Goal: Task Accomplishment & Management: Manage account settings

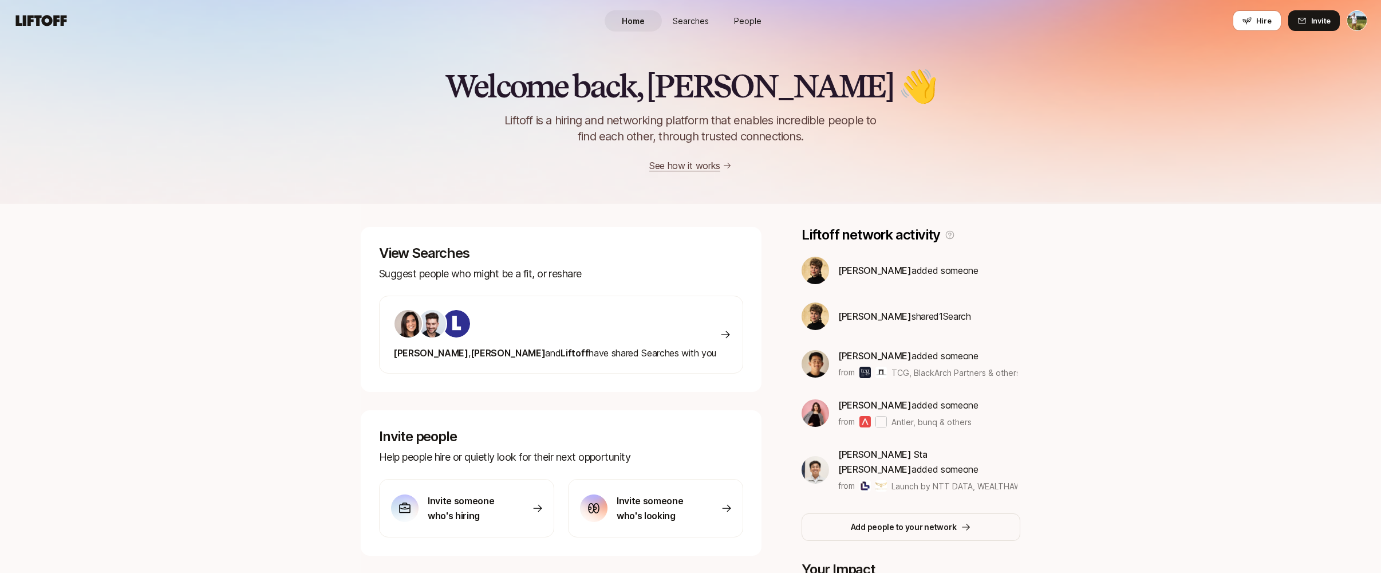
click at [1358, 22] on html "Home Searches People Hire Home Searches People Hire Hire Invite Welcome back, T…" at bounding box center [690, 286] width 1381 height 573
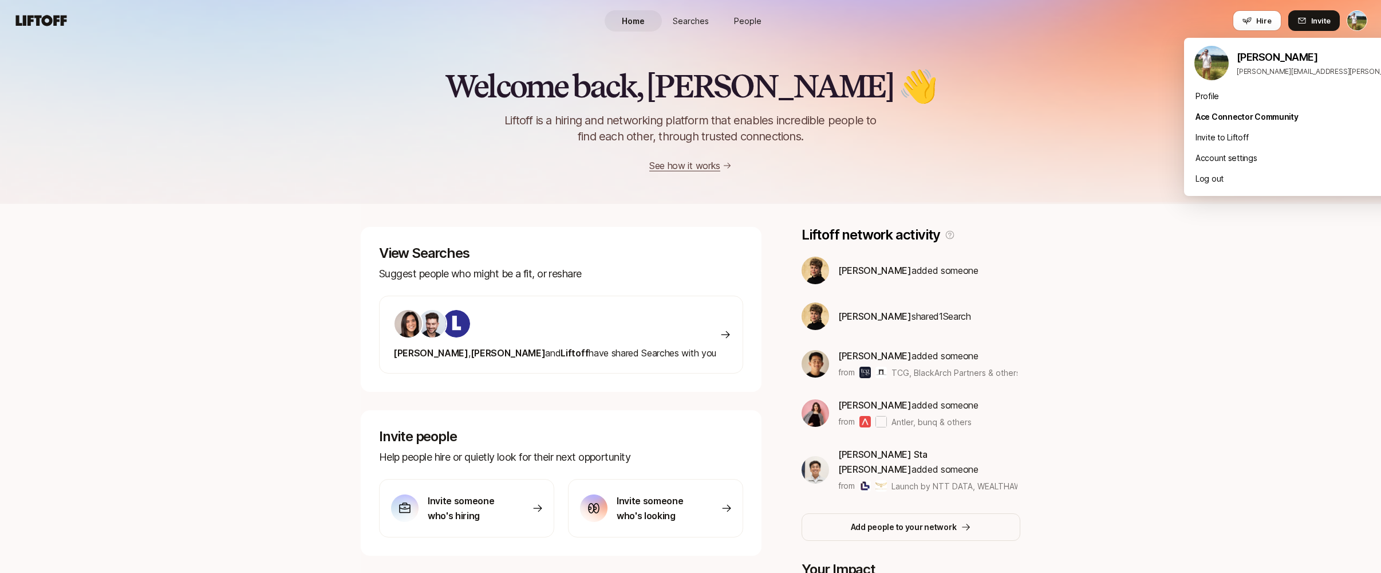
click at [1333, 23] on html "Home Searches People Hire Home Searches People Hire Hire Invite Welcome back, T…" at bounding box center [690, 286] width 1381 height 573
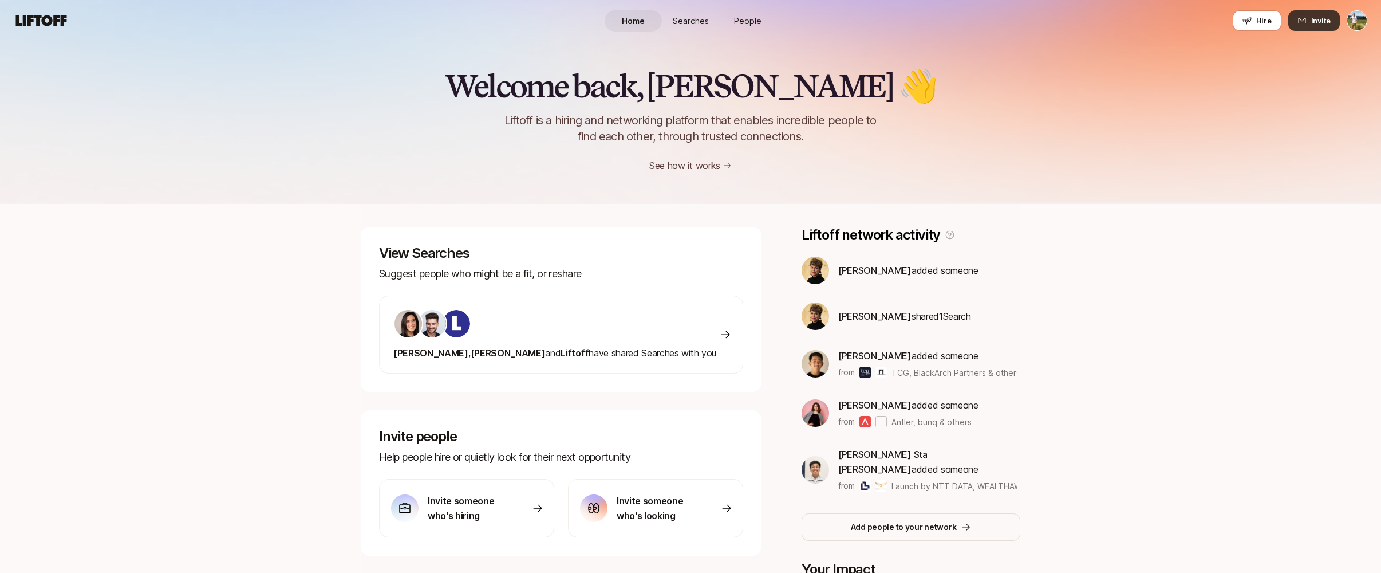
click at [1317, 23] on span "Invite" at bounding box center [1320, 20] width 19 height 11
click at [1356, 25] on html "Home Searches People Hire Home Searches People Hire Hire Invite Welcome back, T…" at bounding box center [690, 286] width 1381 height 573
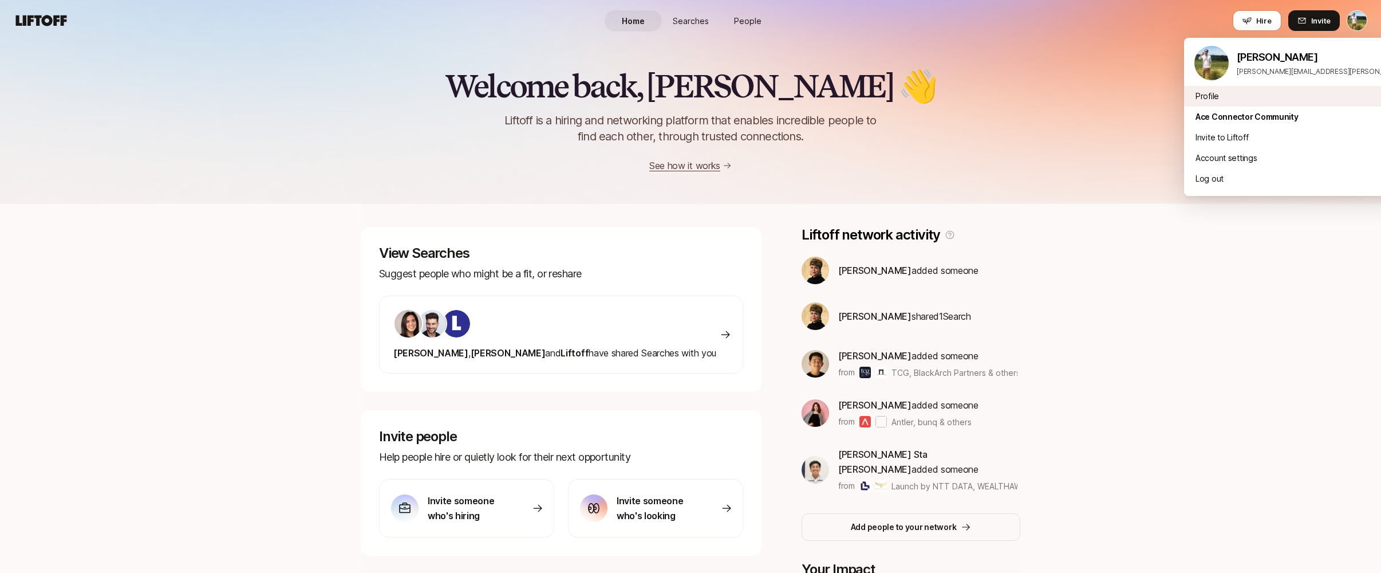
click at [1247, 103] on div "Profile" at bounding box center [1325, 96] width 283 height 21
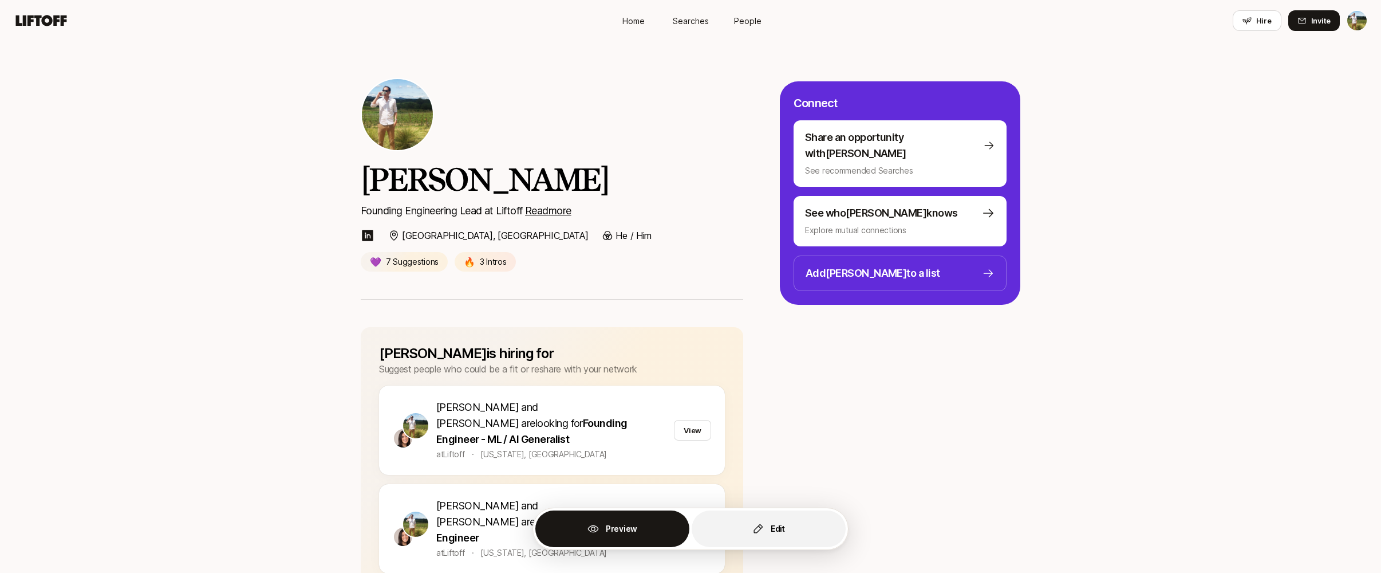
click at [751, 537] on button "Edit" at bounding box center [769, 528] width 154 height 37
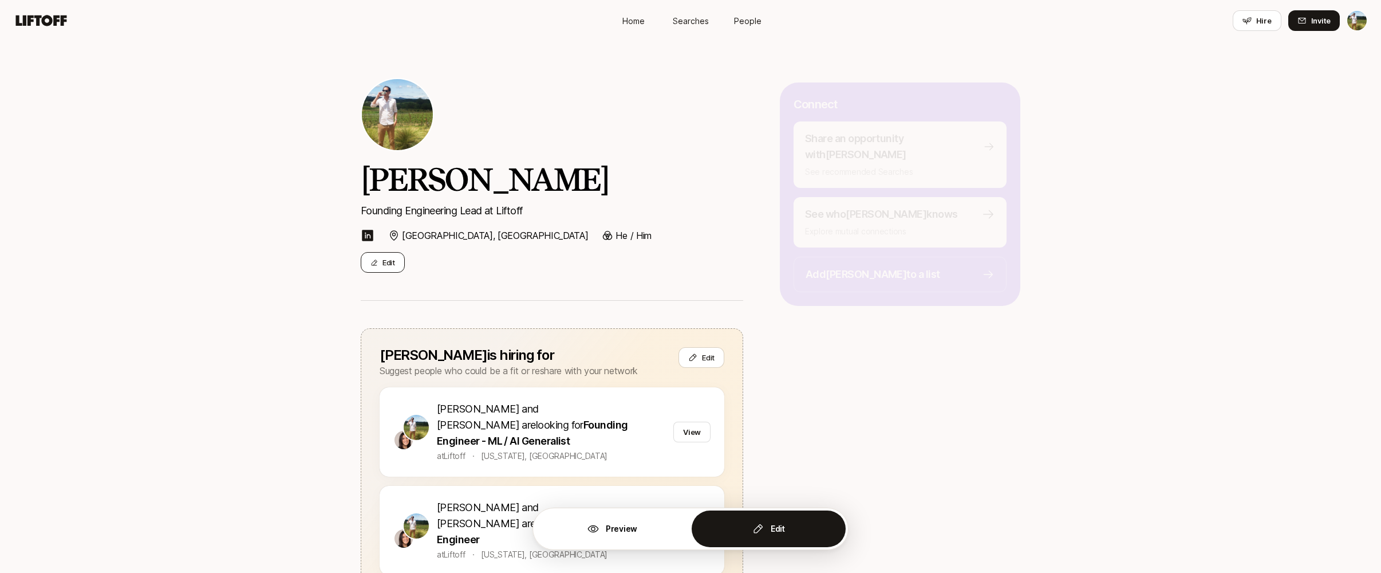
click at [402, 255] on button "Edit" at bounding box center [383, 262] width 44 height 21
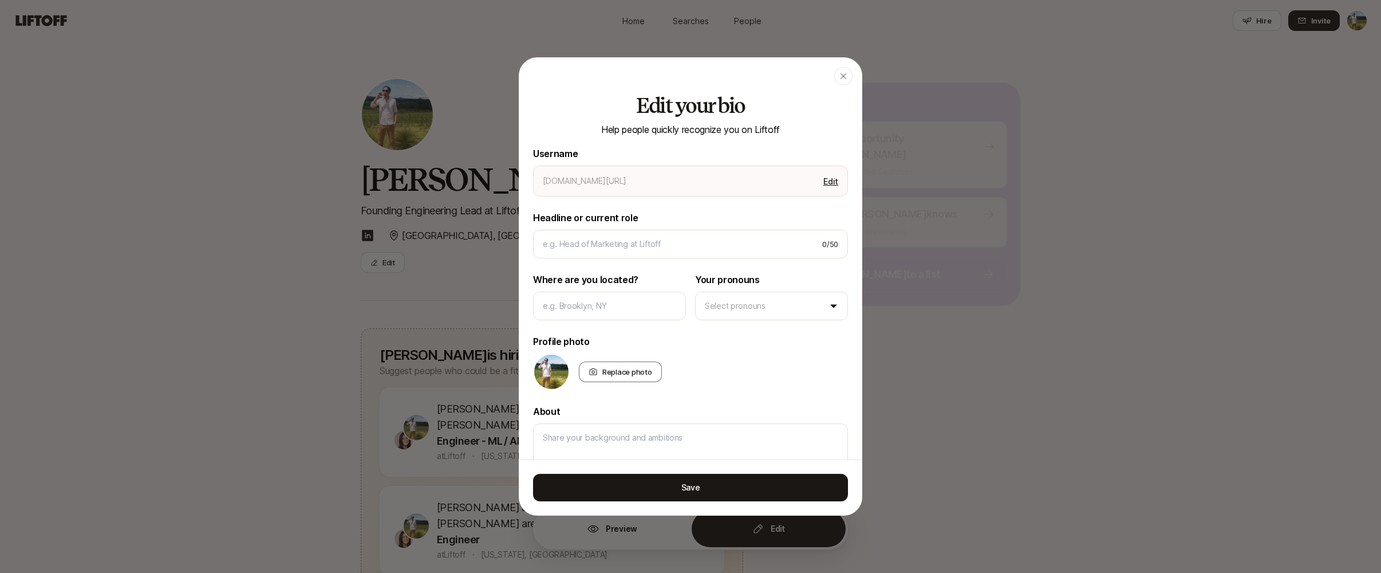
type textarea "x"
type input "[PERSON_NAME]"
type input "Founding Engineering Lead at Liftoff"
type input "[GEOGRAPHIC_DATA], [GEOGRAPHIC_DATA]"
type textarea "Strong full-stack product engineer and people manager with extensive experience…"
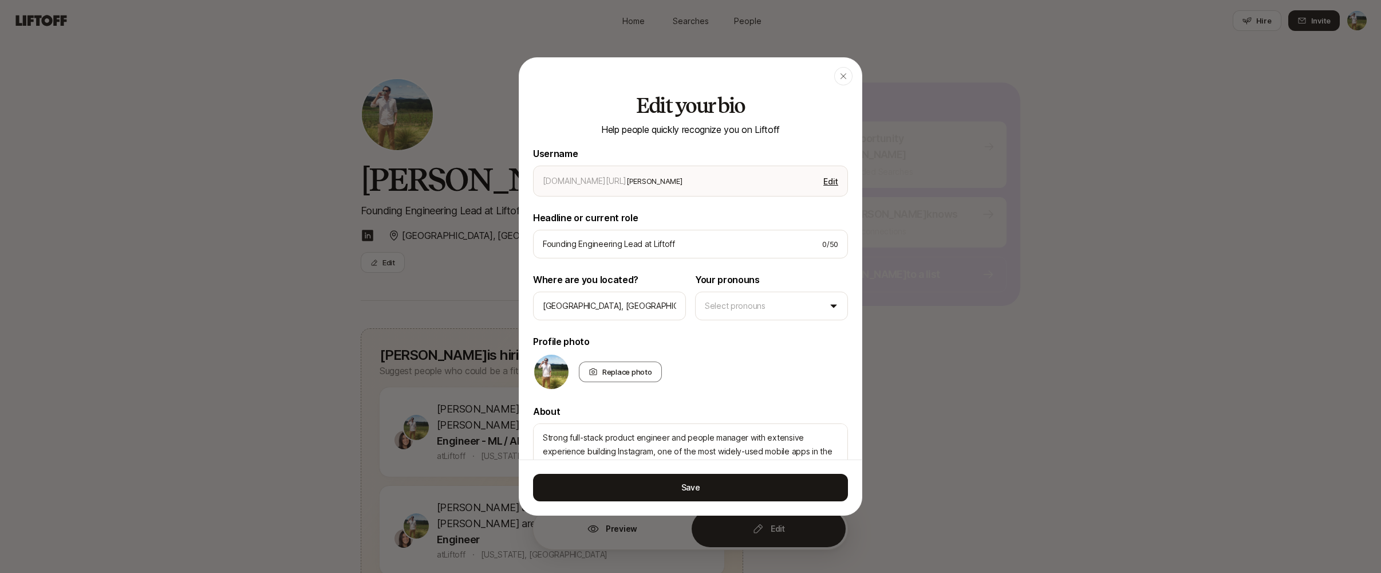
type textarea "x"
click at [834, 183] on button "Edit" at bounding box center [831, 181] width 24 height 16
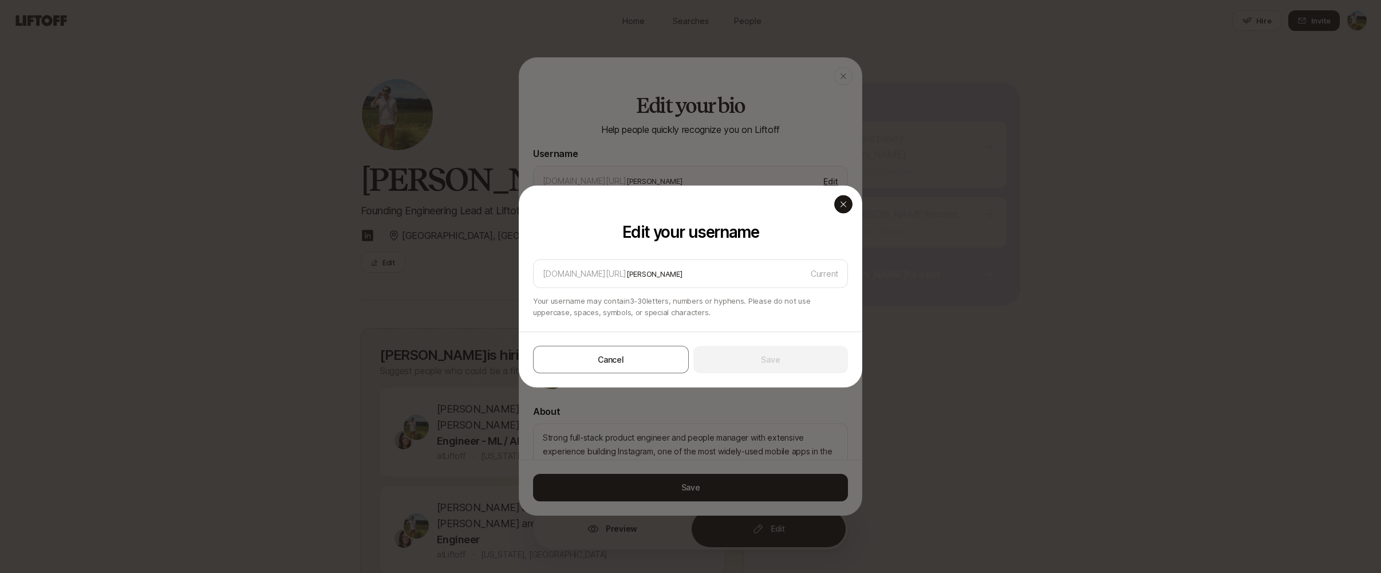
click at [845, 207] on icon "button" at bounding box center [843, 204] width 9 height 9
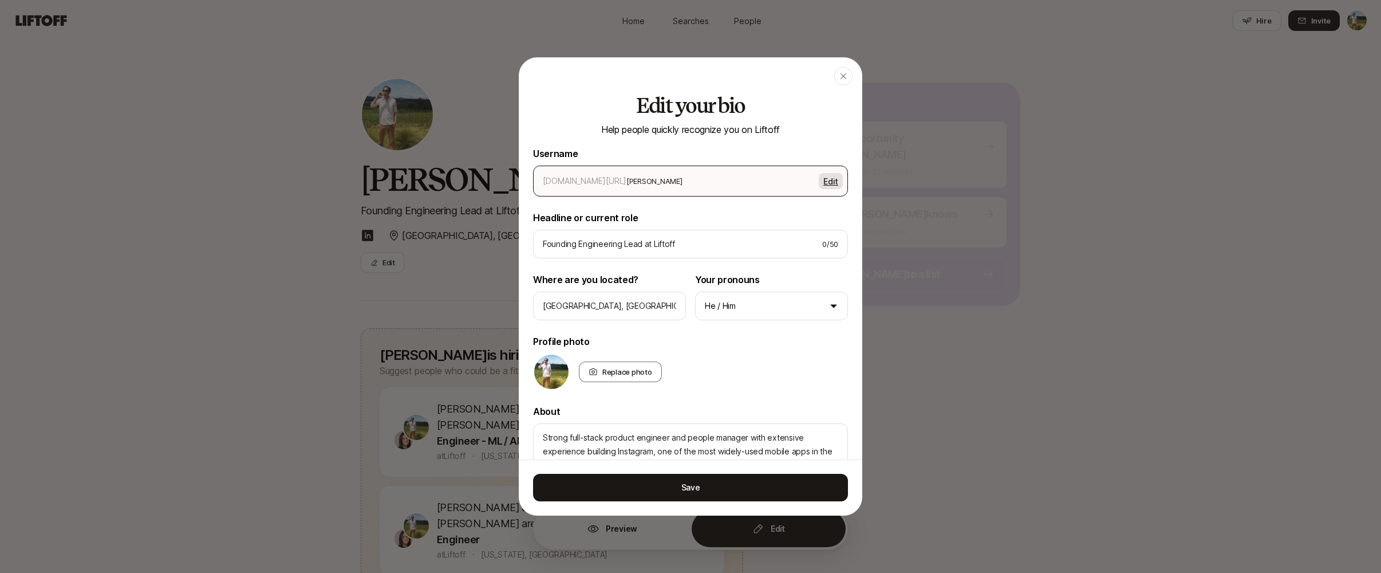
click at [836, 184] on button "Edit" at bounding box center [831, 181] width 24 height 16
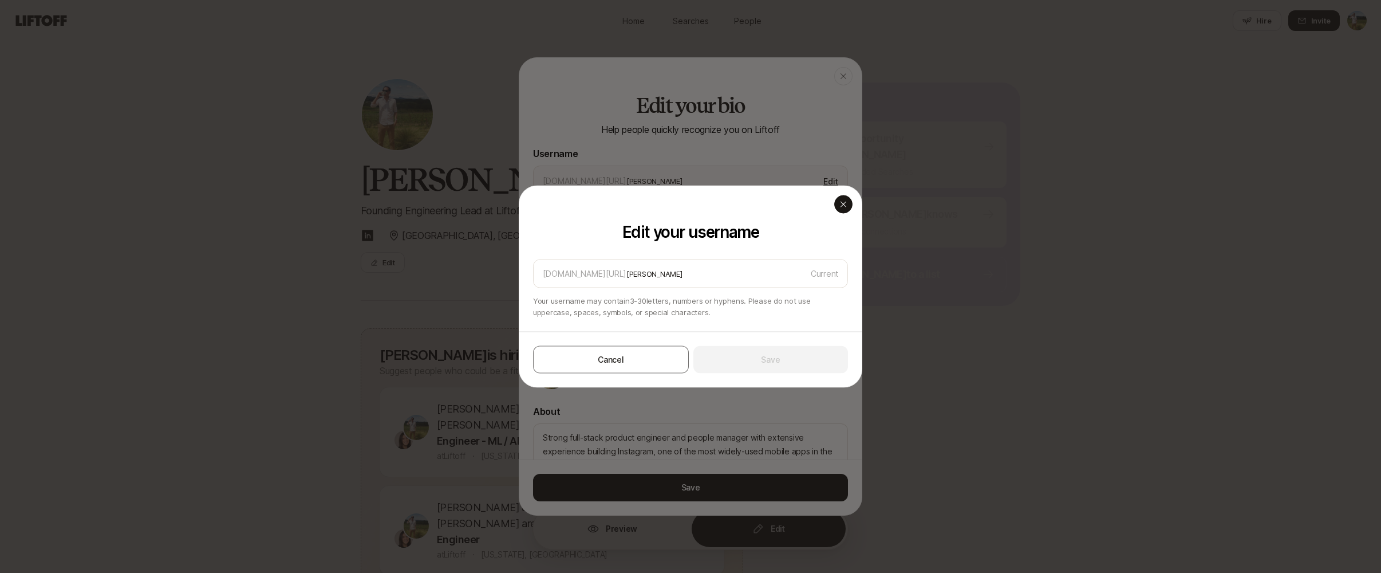
click at [845, 195] on div "button" at bounding box center [843, 204] width 18 height 18
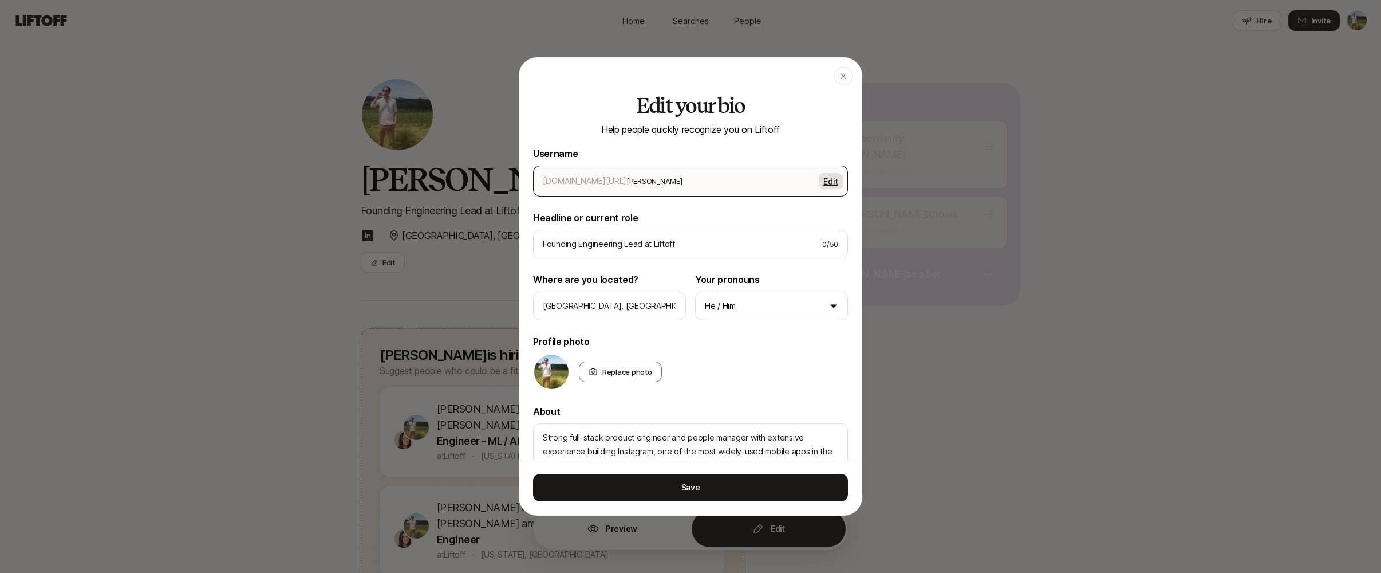
click at [831, 178] on button "Edit" at bounding box center [831, 181] width 24 height 16
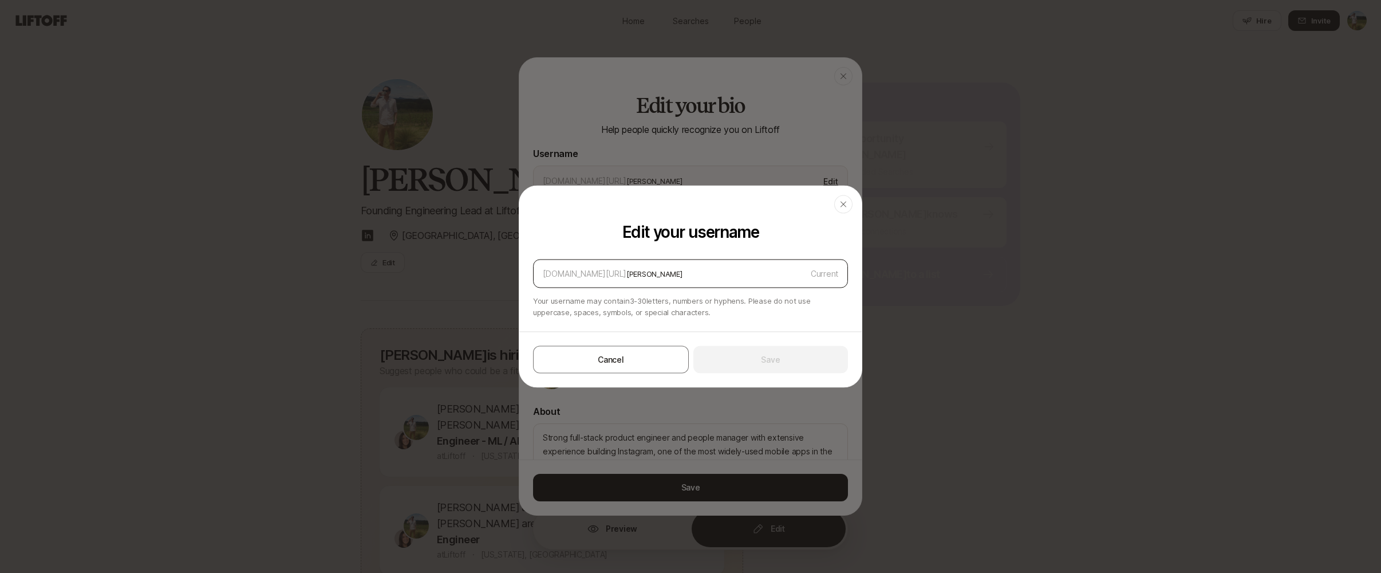
click at [748, 266] on div "app.liftoff.xyz/ tyler Current" at bounding box center [690, 273] width 315 height 29
click at [759, 151] on div at bounding box center [690, 286] width 1381 height 573
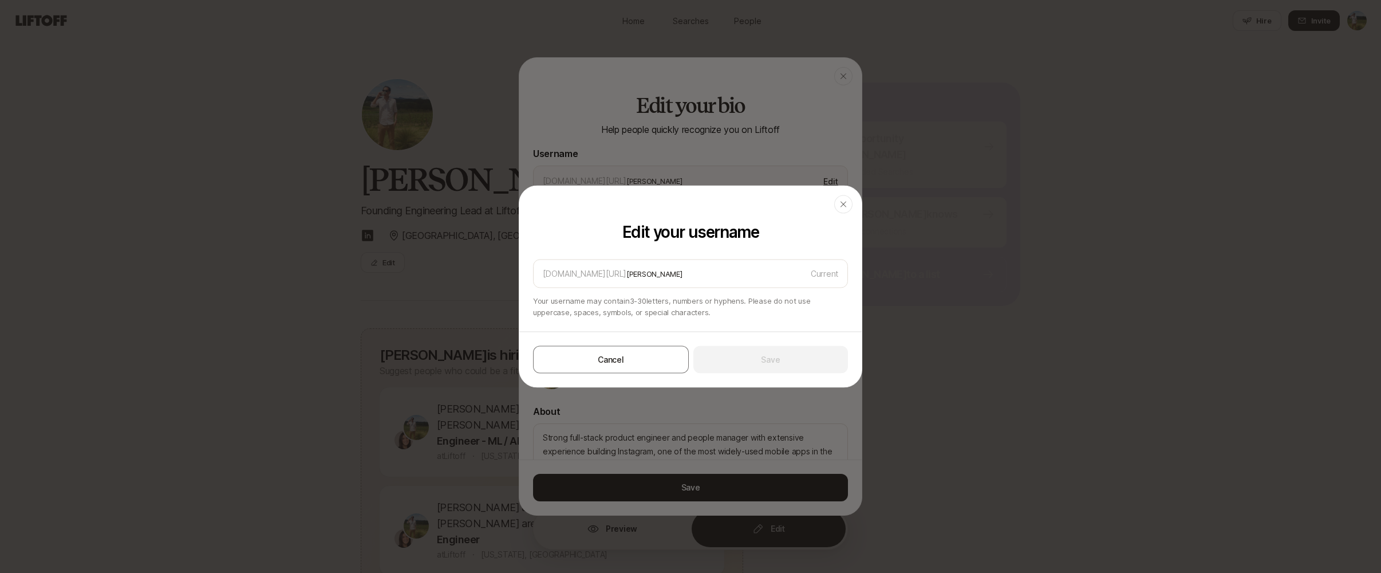
click at [759, 151] on div at bounding box center [690, 286] width 1381 height 573
click at [733, 146] on div at bounding box center [690, 286] width 1381 height 573
click at [847, 210] on div "button" at bounding box center [843, 204] width 18 height 18
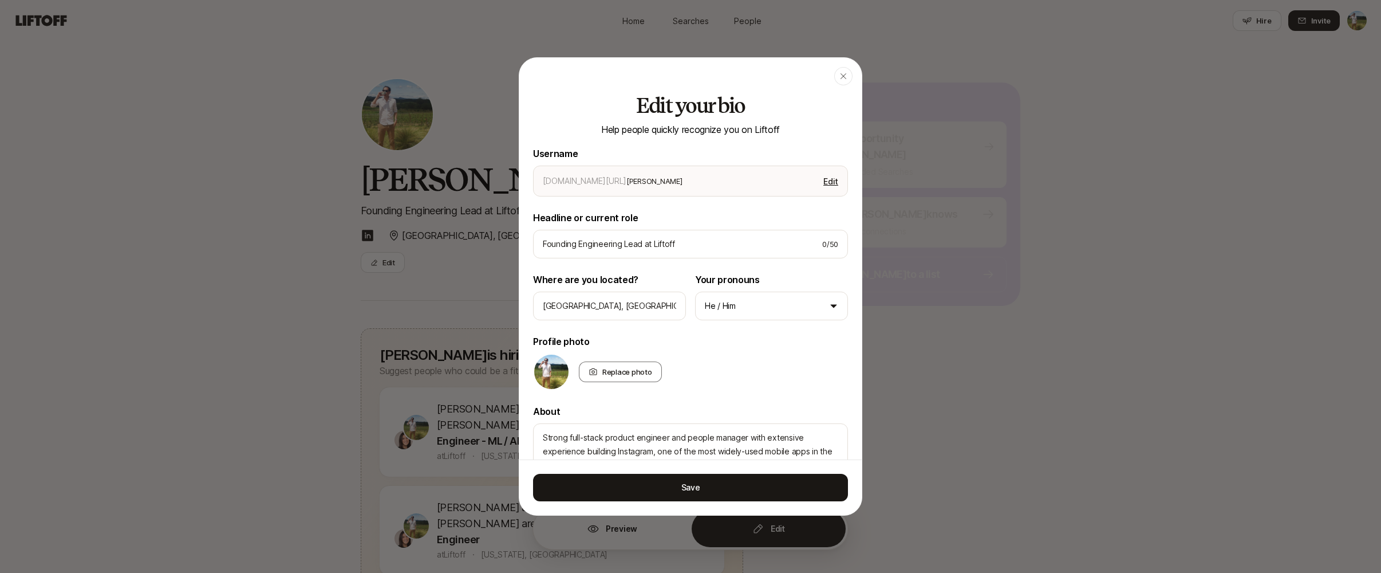
click at [911, 190] on div at bounding box center [690, 286] width 1381 height 573
click at [848, 81] on div "button" at bounding box center [843, 76] width 18 height 18
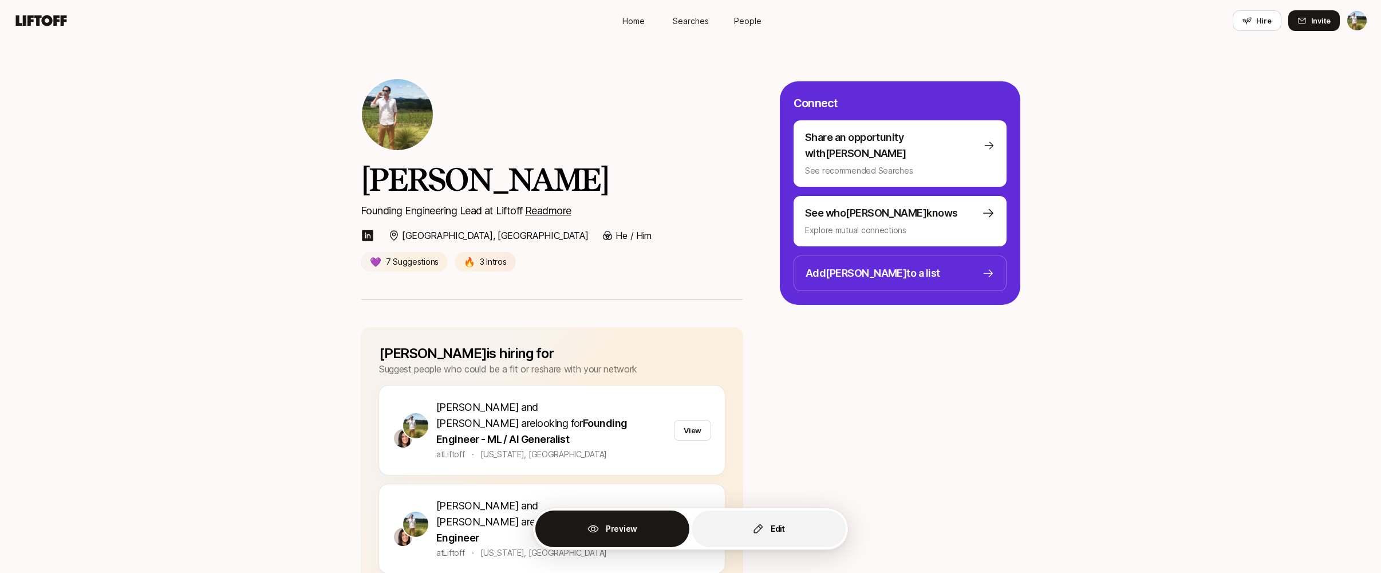
click at [755, 538] on button "Edit" at bounding box center [769, 528] width 154 height 37
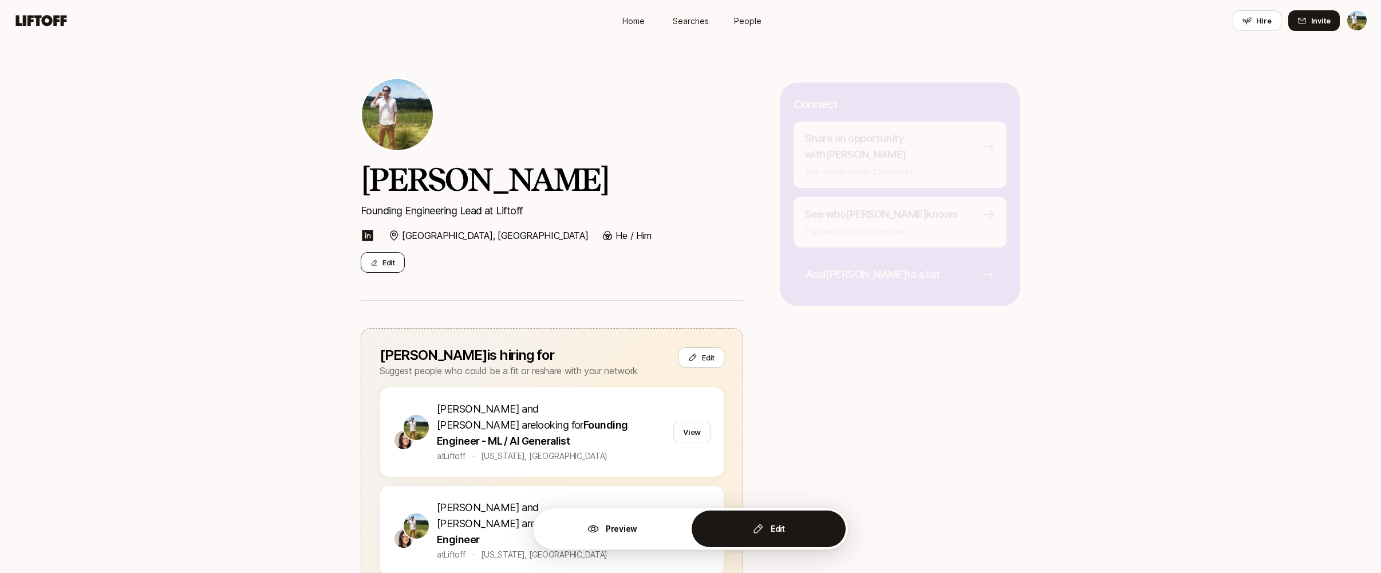
click at [387, 266] on button "Edit" at bounding box center [383, 262] width 44 height 21
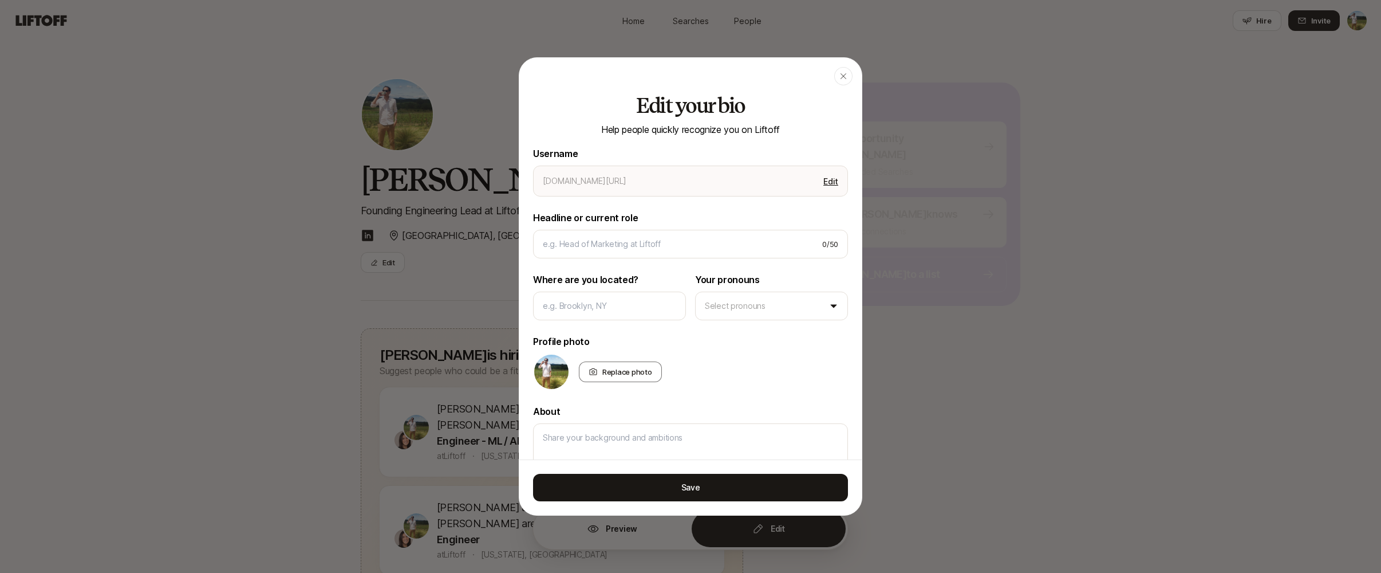
type input "[PERSON_NAME]"
type input "Founding Engineering Lead at Liftoff"
type input "[GEOGRAPHIC_DATA], [GEOGRAPHIC_DATA]"
type textarea "Strong full-stack product engineer and people manager with extensive experience…"
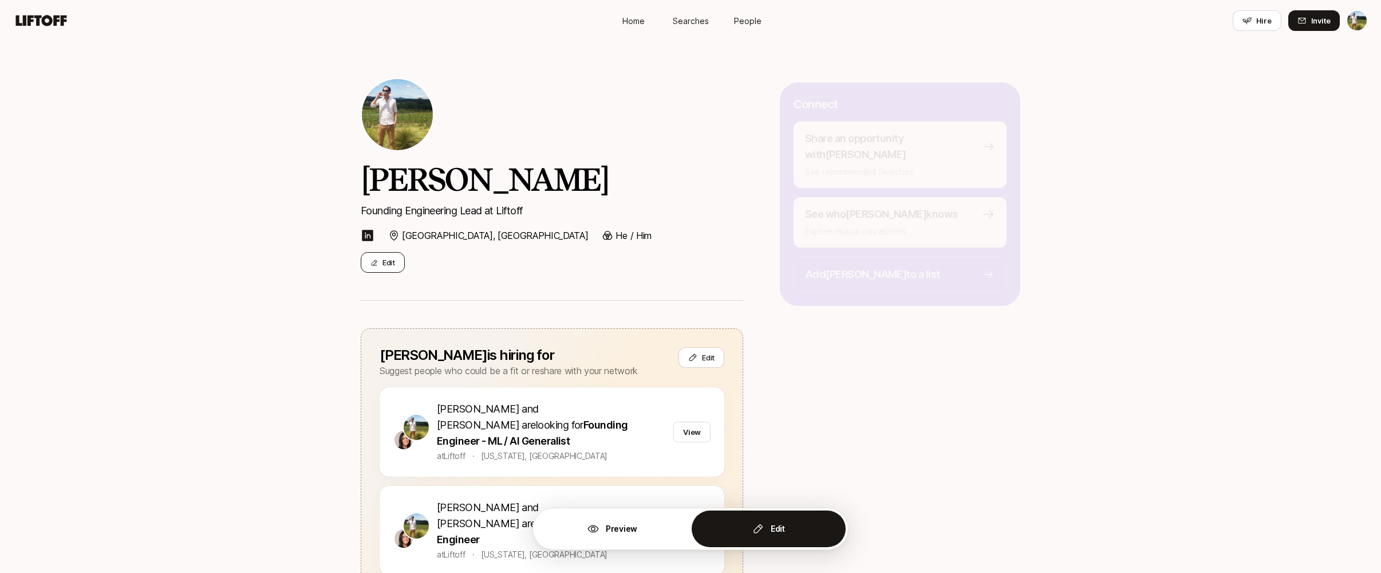
click at [385, 258] on button "Edit" at bounding box center [383, 262] width 44 height 21
type textarea "x"
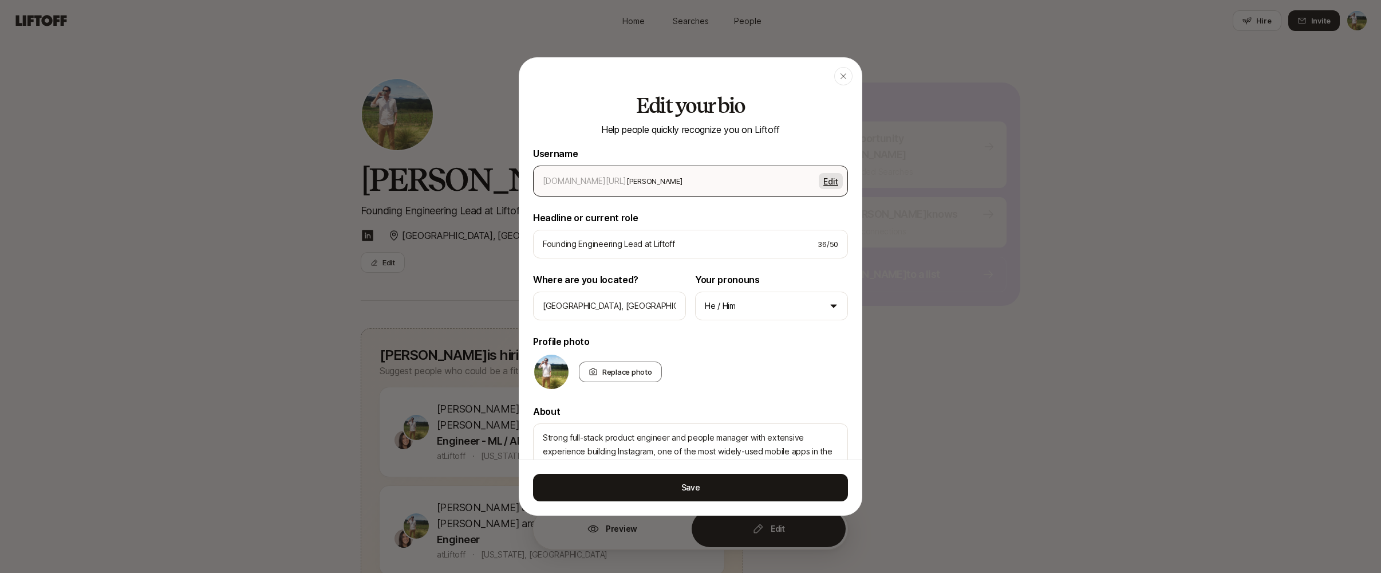
click at [833, 182] on button "Edit" at bounding box center [831, 181] width 24 height 16
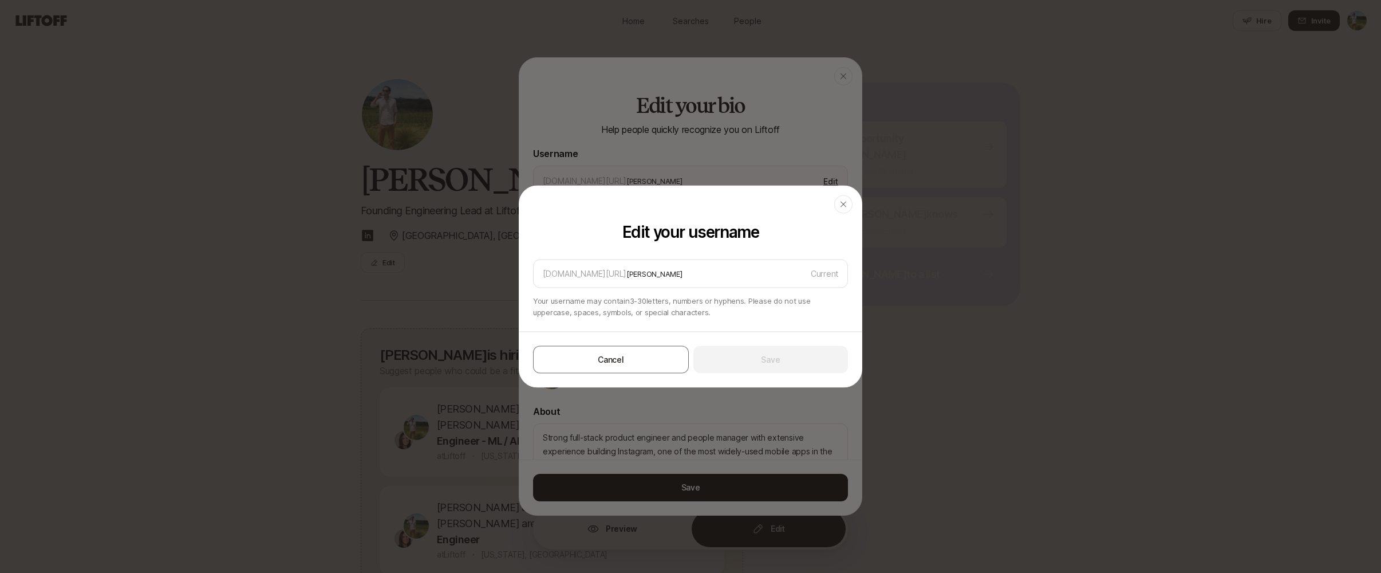
click at [785, 154] on div at bounding box center [690, 286] width 1381 height 573
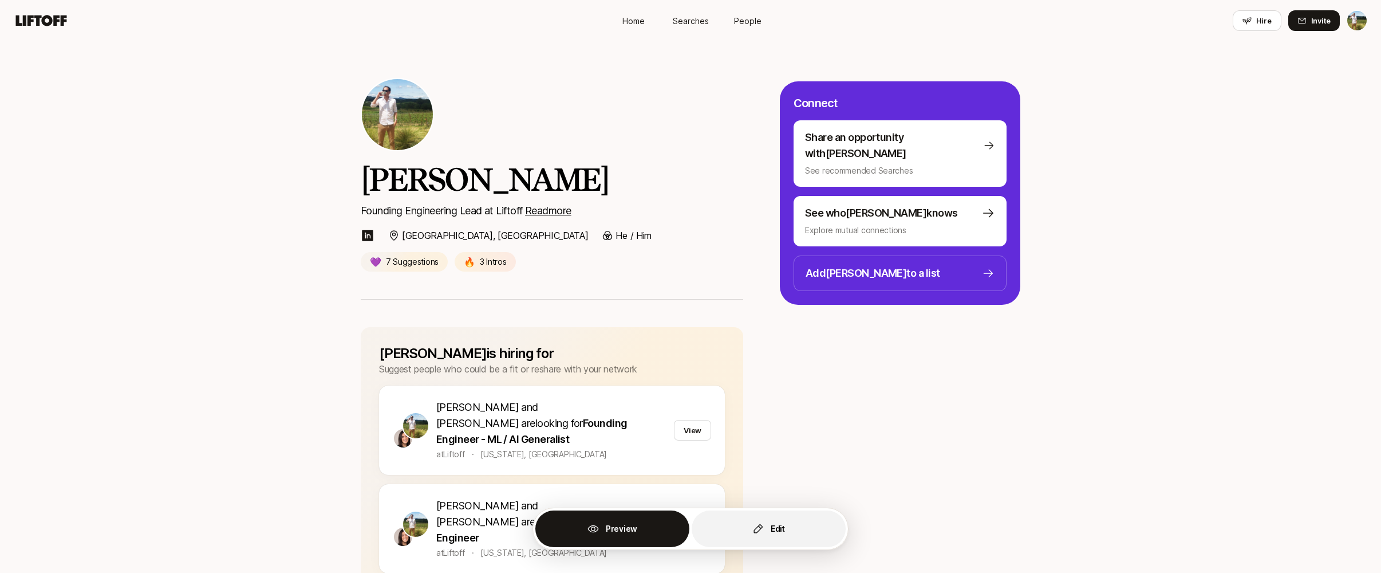
click at [750, 534] on button "Edit" at bounding box center [769, 528] width 154 height 37
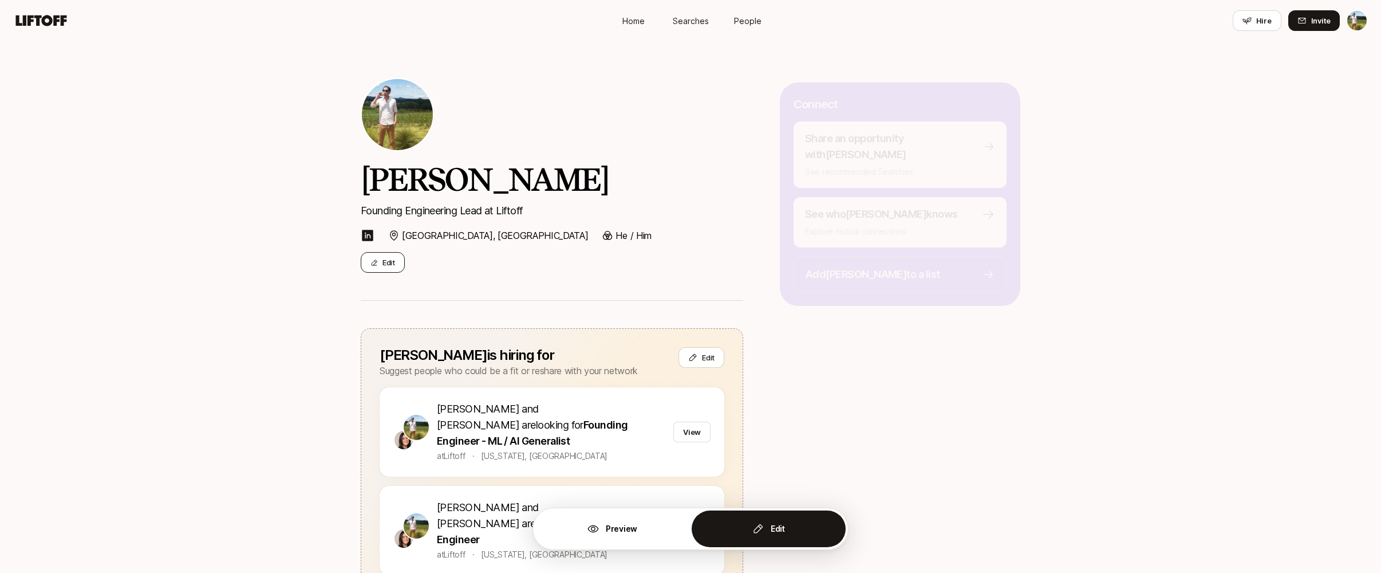
click at [380, 253] on button "Edit" at bounding box center [383, 262] width 44 height 21
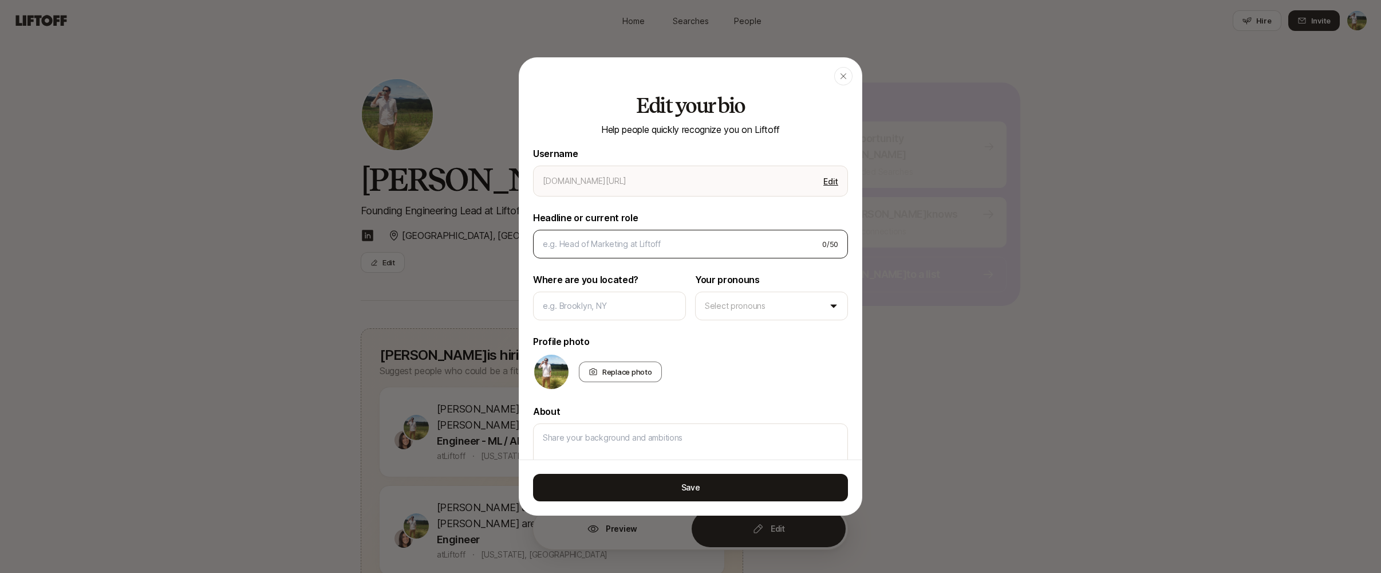
type input "[PERSON_NAME]"
type input "Founding Engineering Lead at Liftoff"
type input "[GEOGRAPHIC_DATA], [GEOGRAPHIC_DATA]"
type textarea "Strong full-stack product engineer and people manager with extensive experience…"
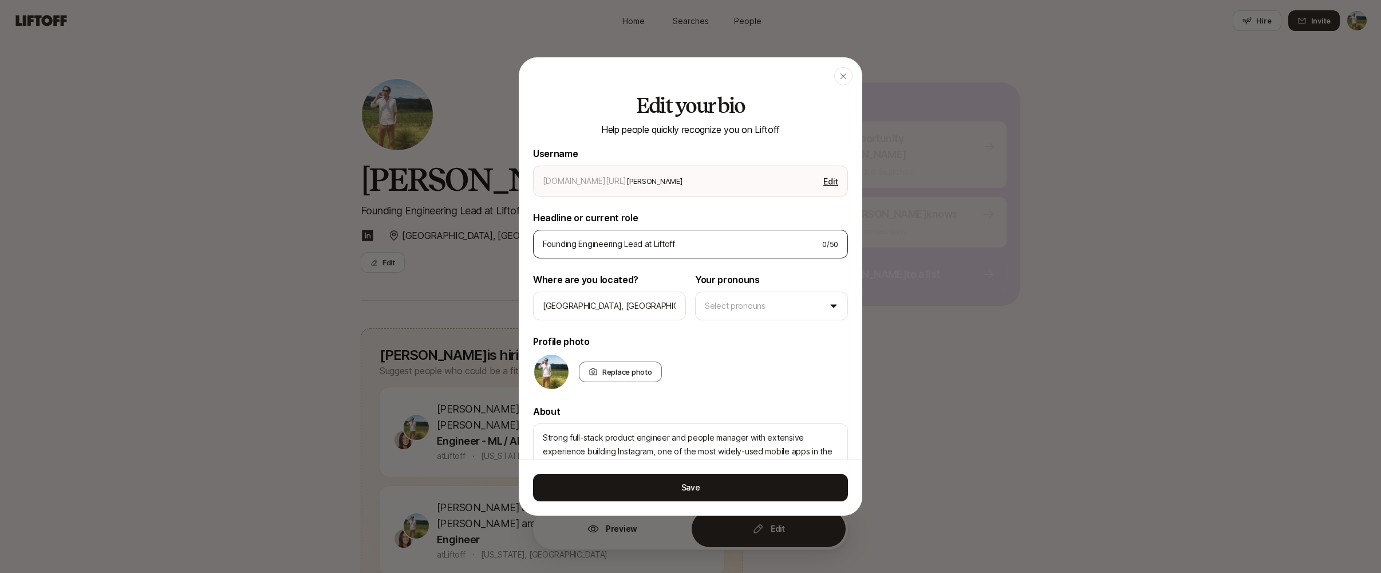
type textarea "x"
click at [827, 179] on button "Edit" at bounding box center [831, 181] width 24 height 16
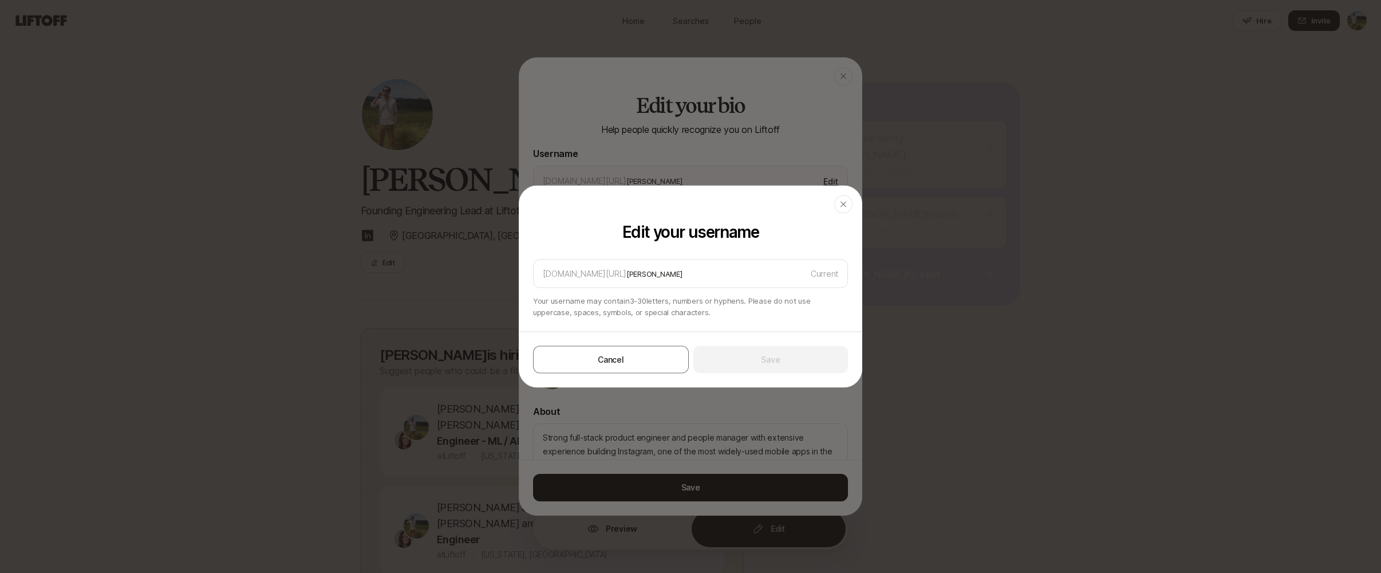
click at [734, 157] on div at bounding box center [690, 286] width 1381 height 573
click at [735, 147] on div at bounding box center [690, 286] width 1381 height 573
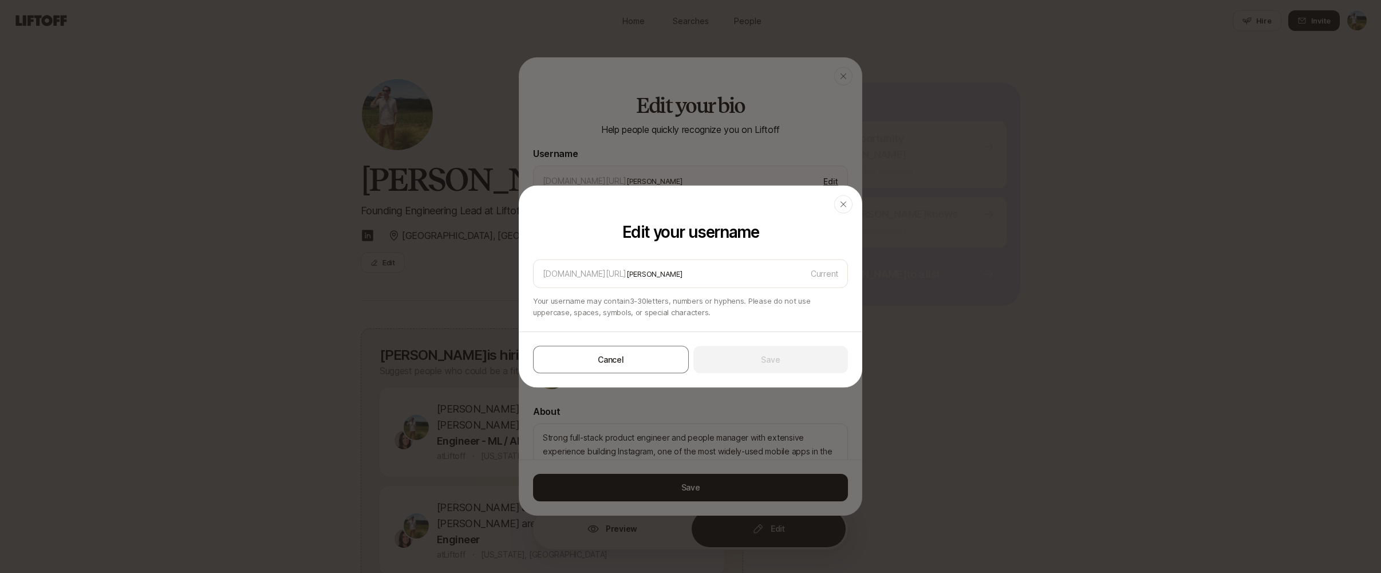
click at [735, 147] on div at bounding box center [690, 286] width 1381 height 573
click at [444, 301] on div at bounding box center [690, 286] width 1381 height 573
click at [458, 301] on div at bounding box center [690, 286] width 1381 height 573
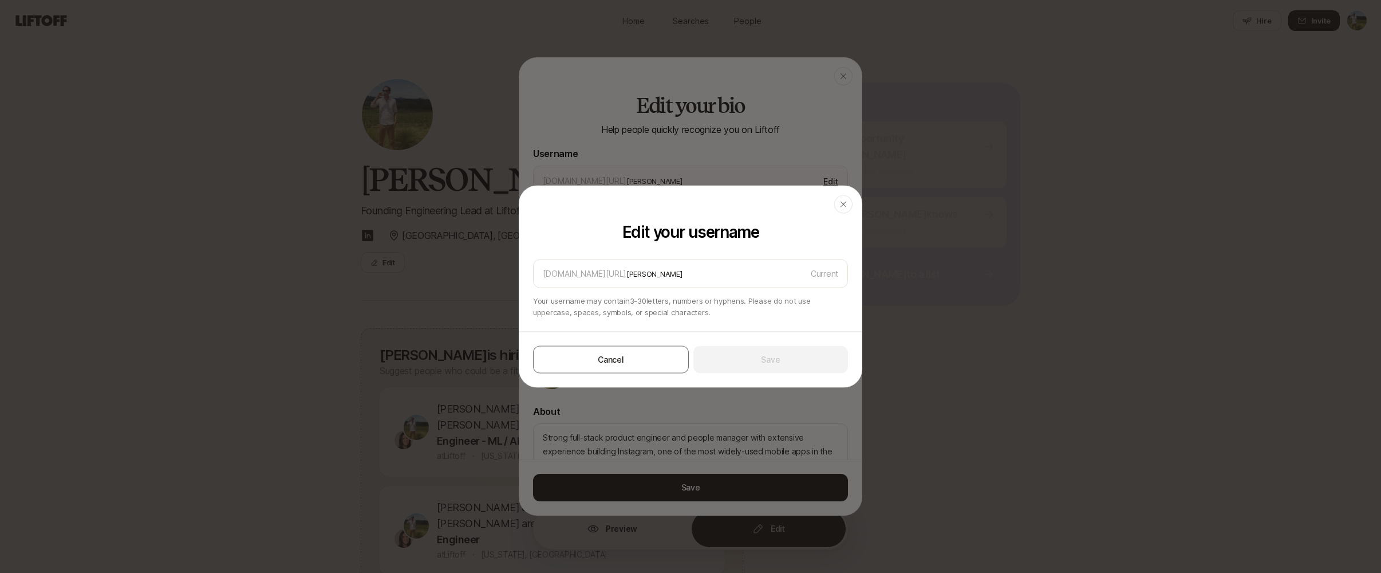
click at [747, 164] on div at bounding box center [690, 286] width 1381 height 573
click at [842, 70] on div at bounding box center [690, 286] width 1381 height 573
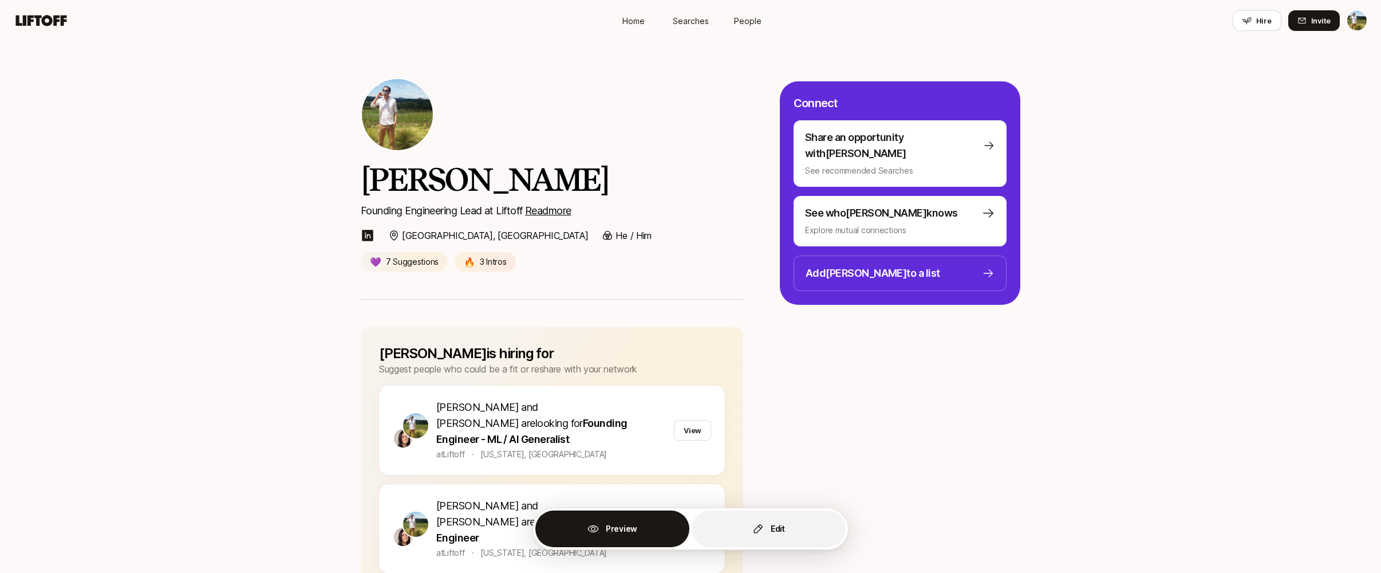
click at [775, 515] on button "Edit" at bounding box center [769, 528] width 154 height 37
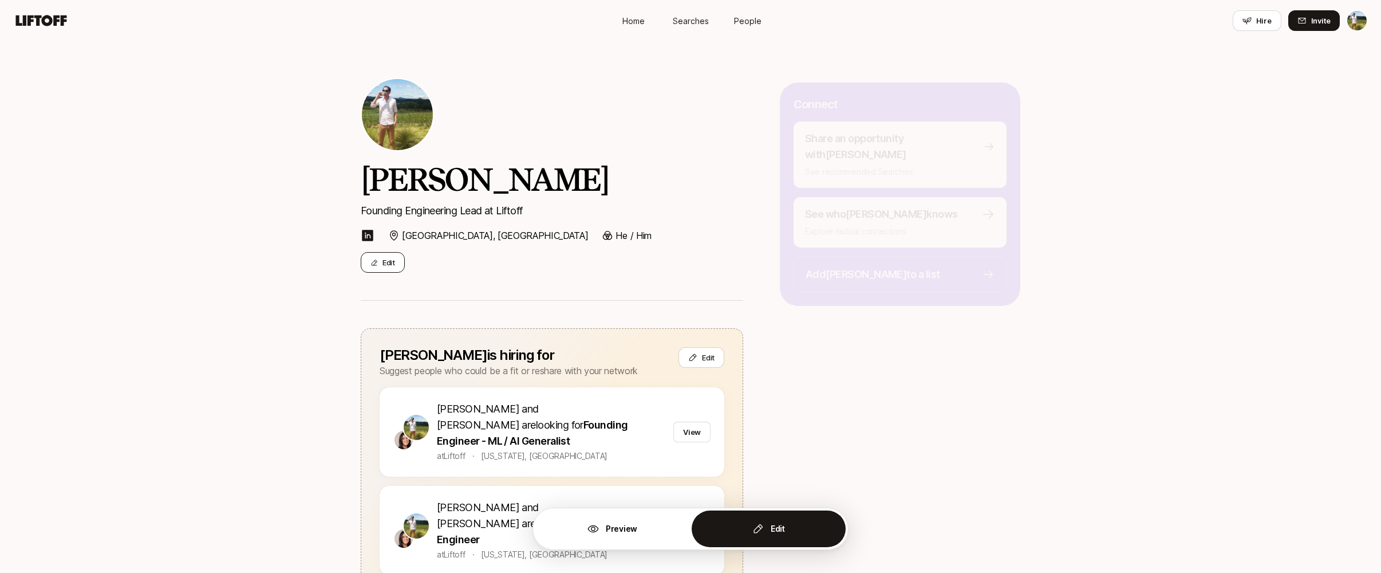
click at [403, 263] on button "Edit" at bounding box center [383, 262] width 44 height 21
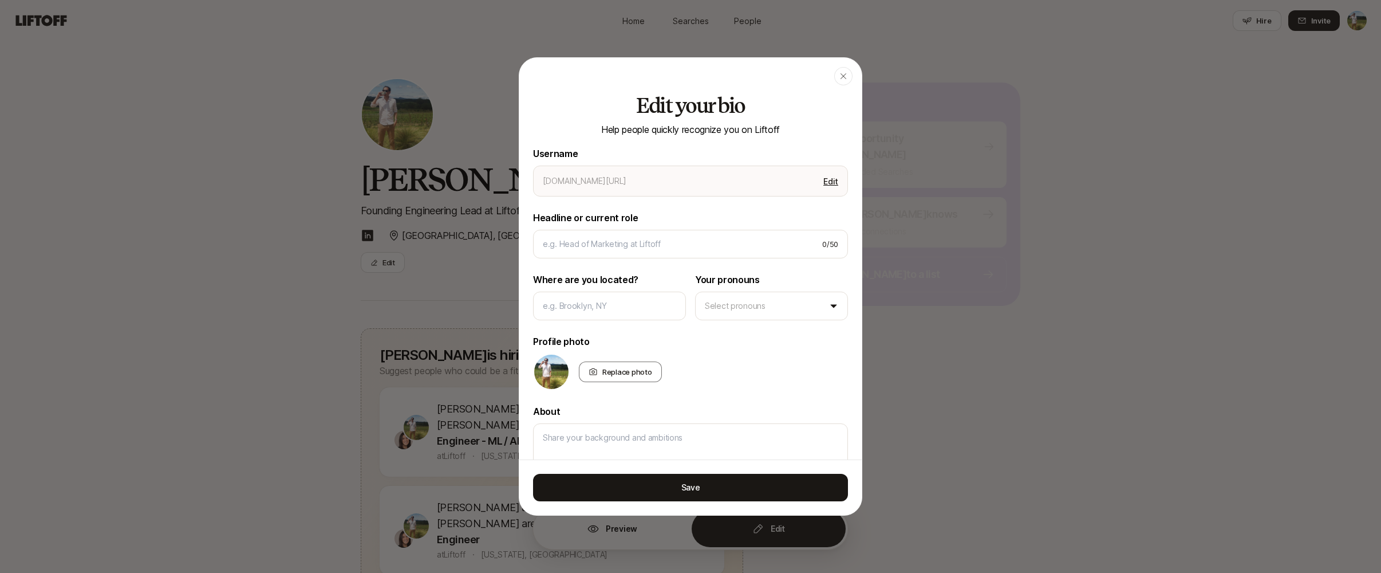
type input "[PERSON_NAME]"
type input "Founding Engineering Lead at Liftoff"
type input "[GEOGRAPHIC_DATA], [GEOGRAPHIC_DATA]"
type textarea "Strong full-stack product engineer and people manager with extensive experience…"
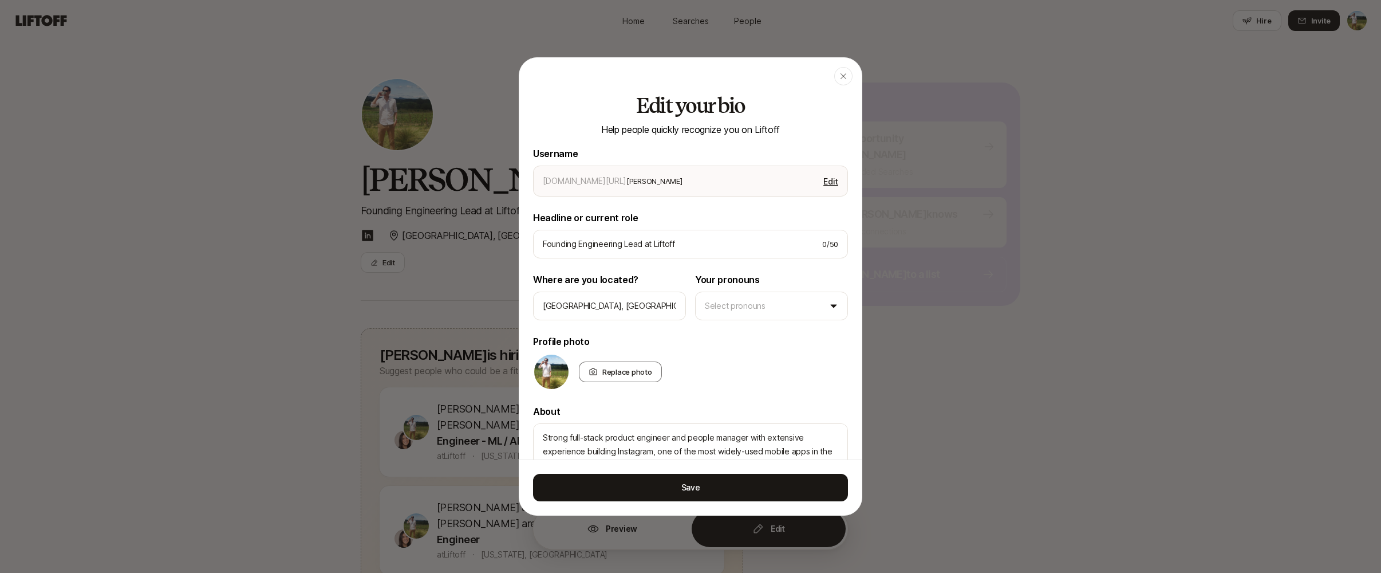
type textarea "x"
click at [833, 179] on button "Edit" at bounding box center [831, 181] width 24 height 16
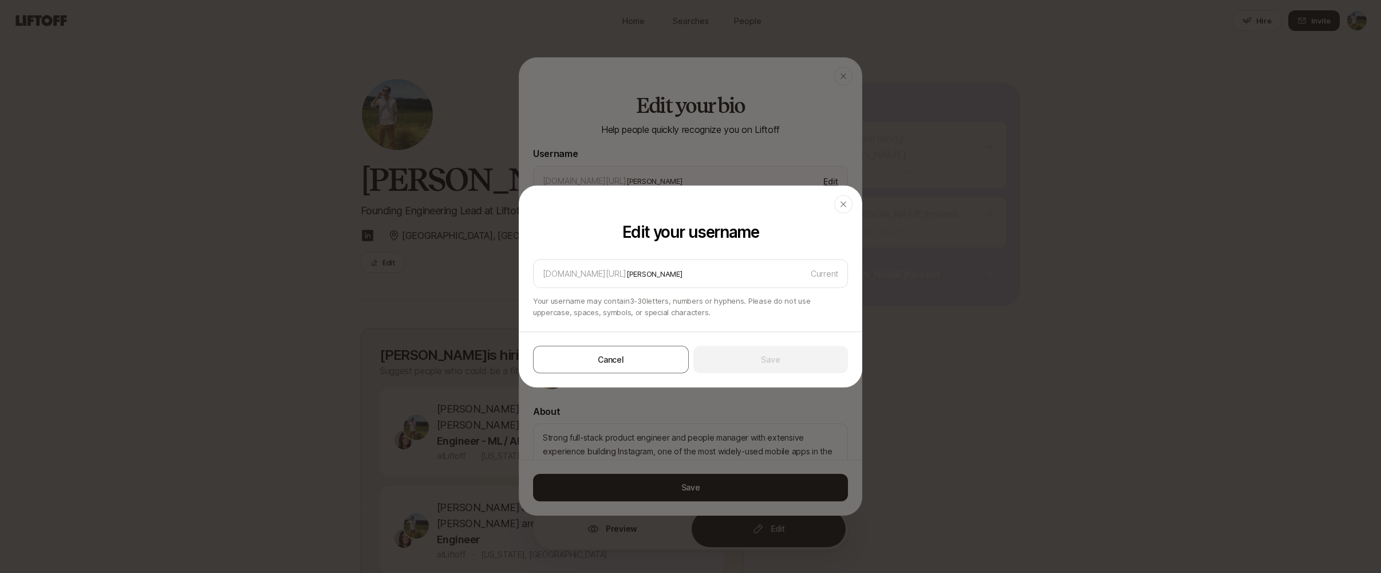
click at [703, 172] on div at bounding box center [690, 286] width 1381 height 573
click at [722, 148] on div at bounding box center [690, 286] width 1381 height 573
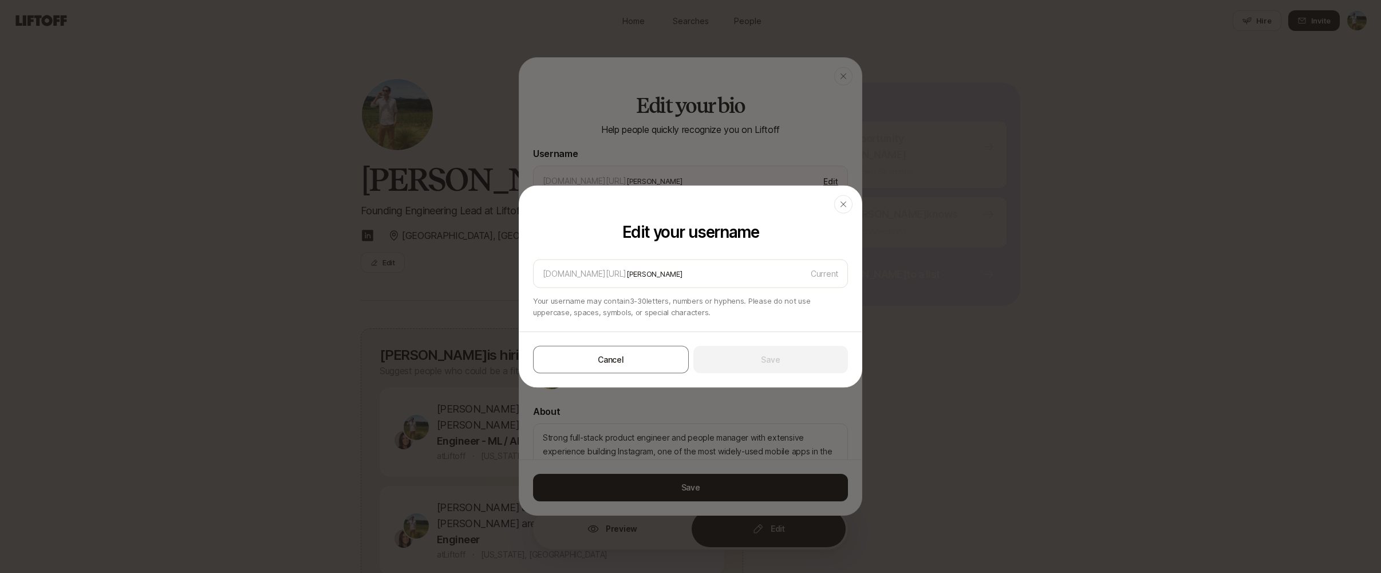
click at [722, 148] on div at bounding box center [690, 286] width 1381 height 573
click at [711, 148] on div at bounding box center [690, 286] width 1381 height 573
click at [963, 153] on div at bounding box center [690, 286] width 1381 height 573
click at [964, 147] on div at bounding box center [690, 286] width 1381 height 573
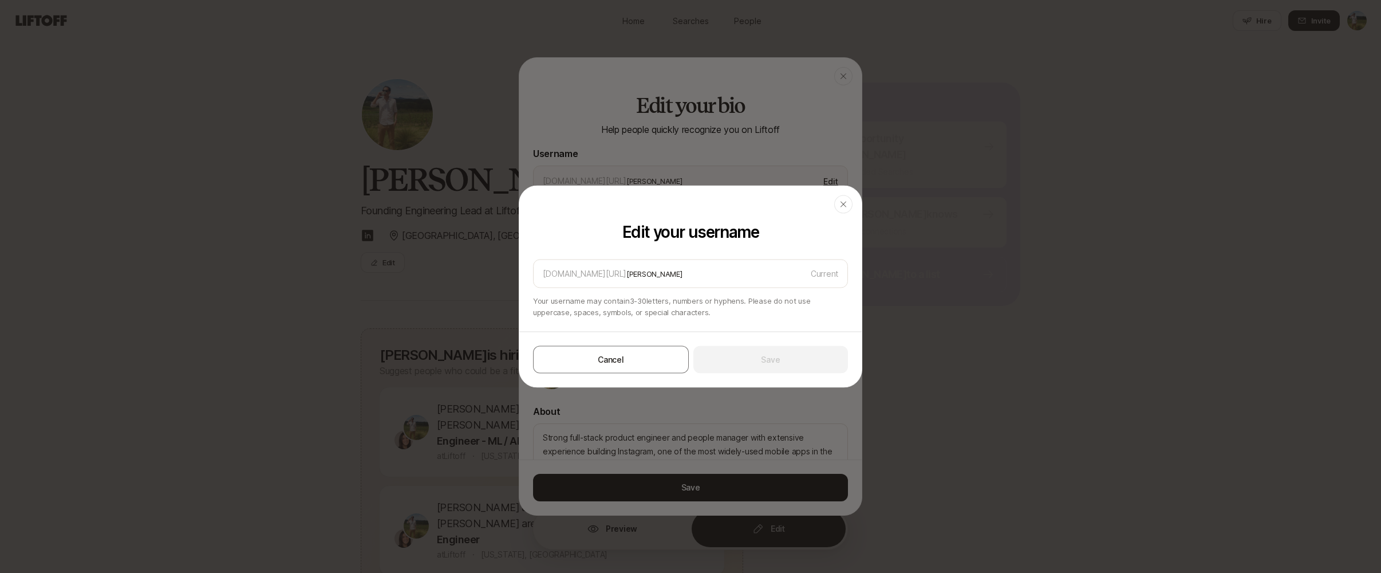
click at [964, 147] on div at bounding box center [690, 286] width 1381 height 573
click at [845, 210] on div "button" at bounding box center [843, 204] width 18 height 18
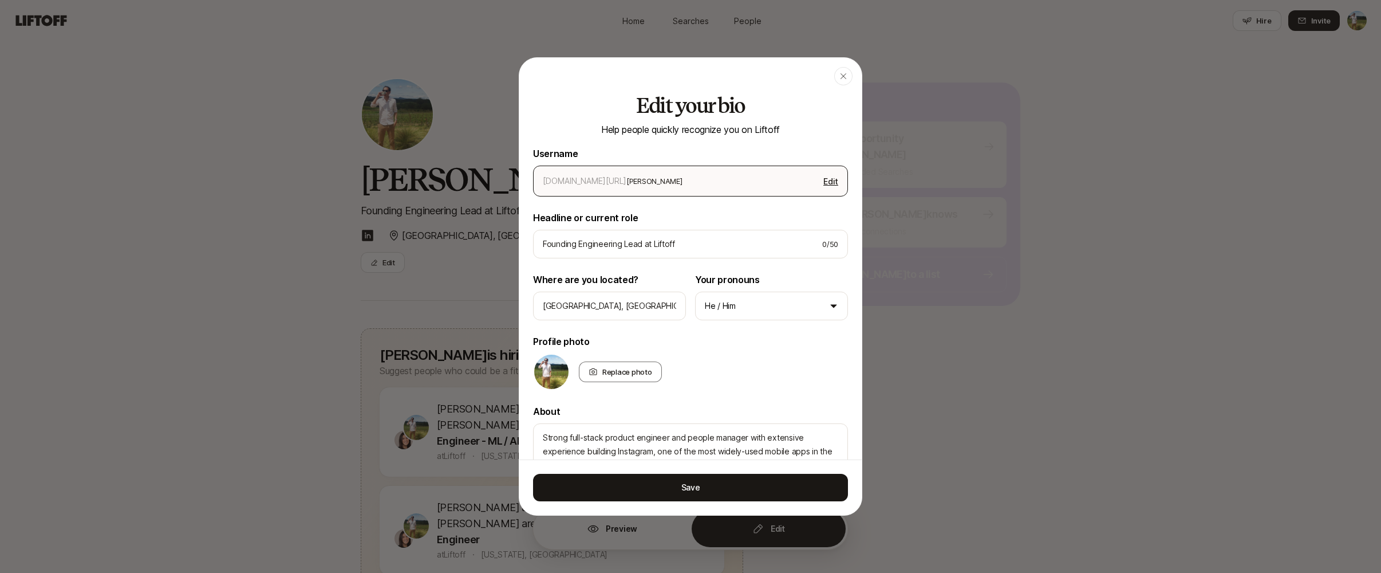
click at [837, 168] on div "app.liftoff.xyz/ tyler Edit" at bounding box center [690, 181] width 315 height 31
click at [832, 187] on button "Edit" at bounding box center [831, 181] width 24 height 16
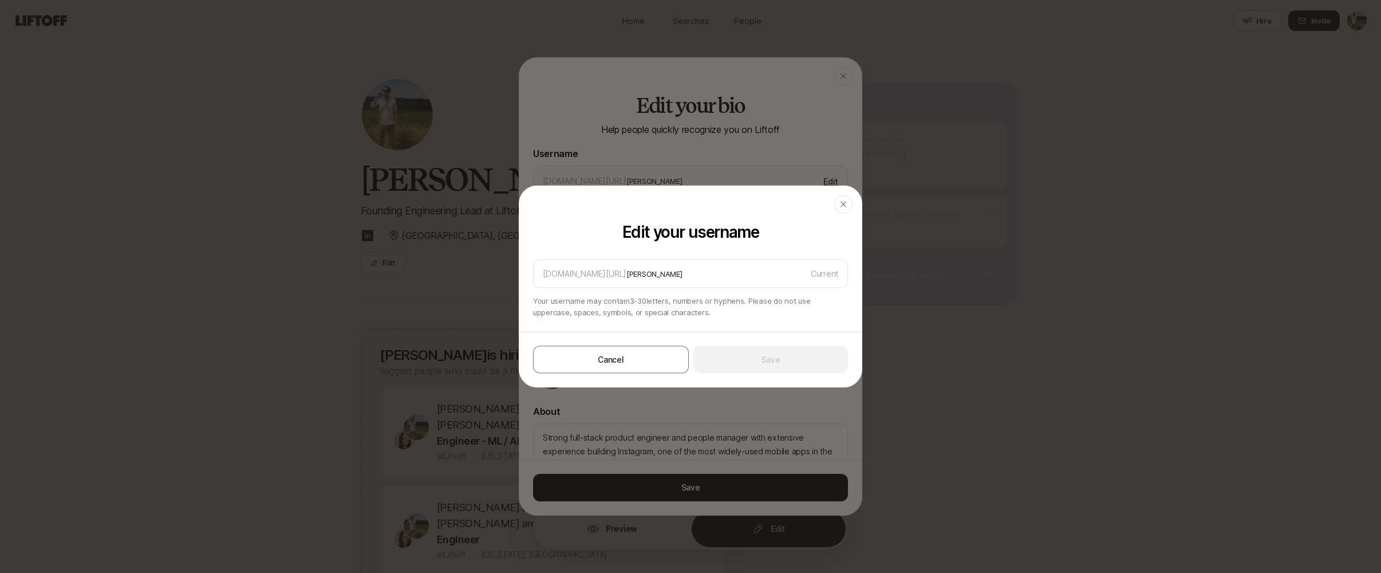
click at [853, 204] on header "Close" at bounding box center [690, 204] width 342 height 37
click at [848, 204] on div "button" at bounding box center [843, 204] width 18 height 18
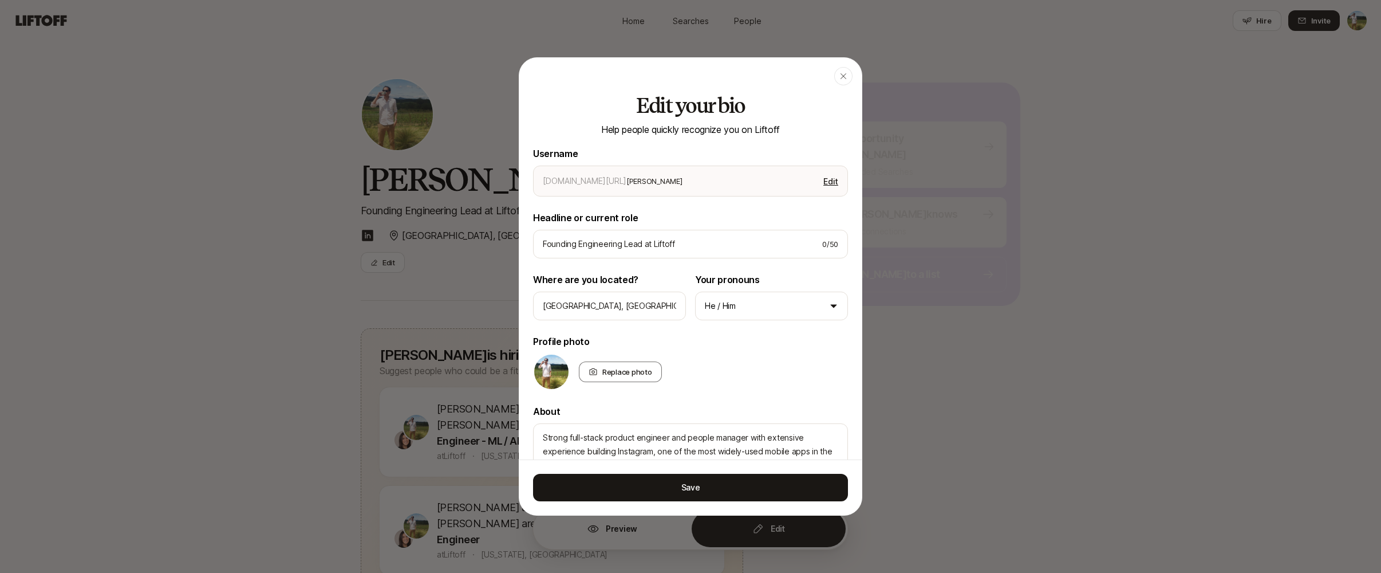
click at [960, 216] on div at bounding box center [690, 286] width 1381 height 573
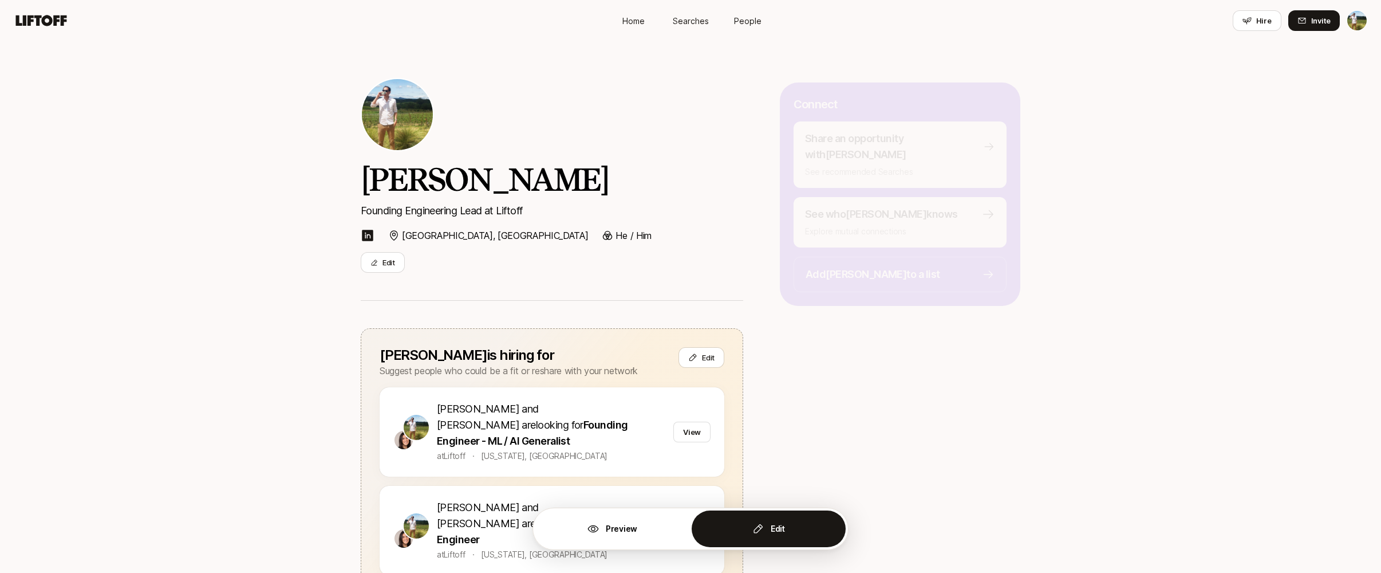
click at [960, 224] on p "Explore mutual connections" at bounding box center [900, 231] width 190 height 14
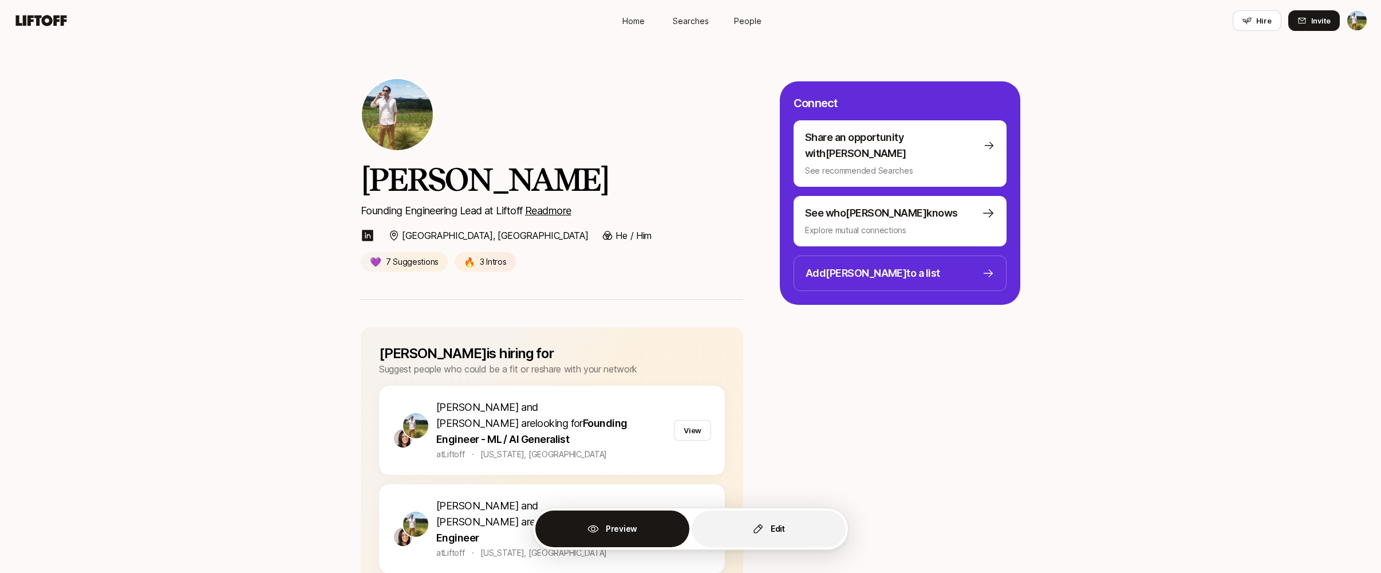
click at [753, 526] on icon "button" at bounding box center [758, 528] width 11 height 11
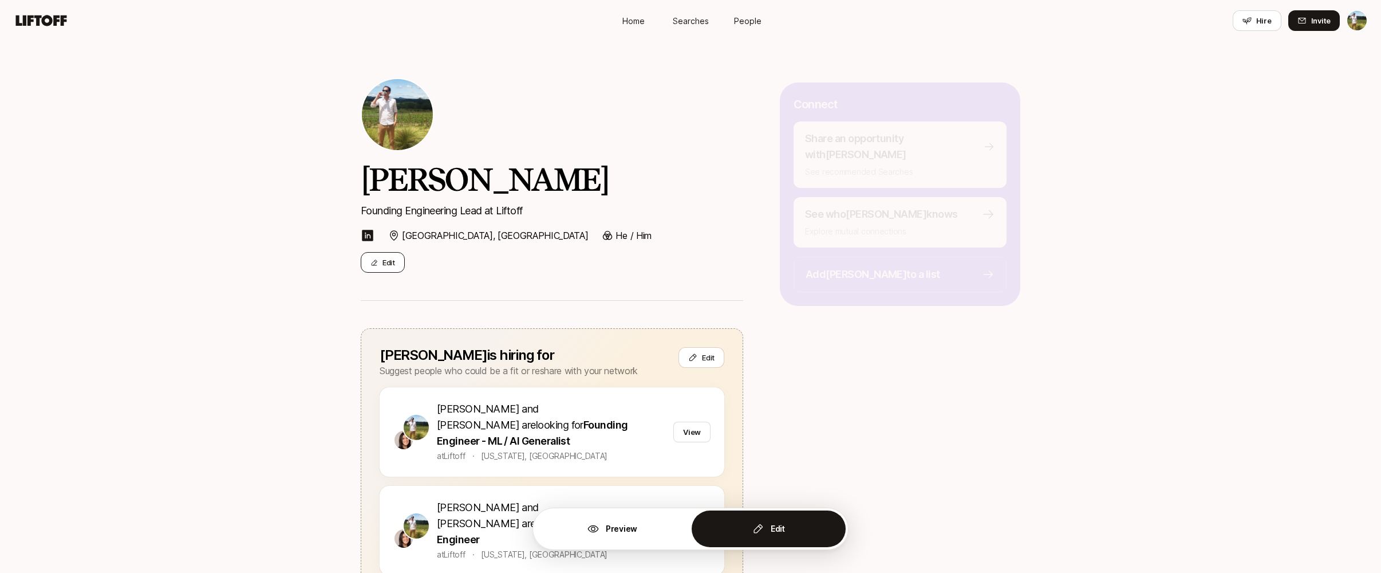
click at [381, 263] on button "Edit" at bounding box center [383, 262] width 44 height 21
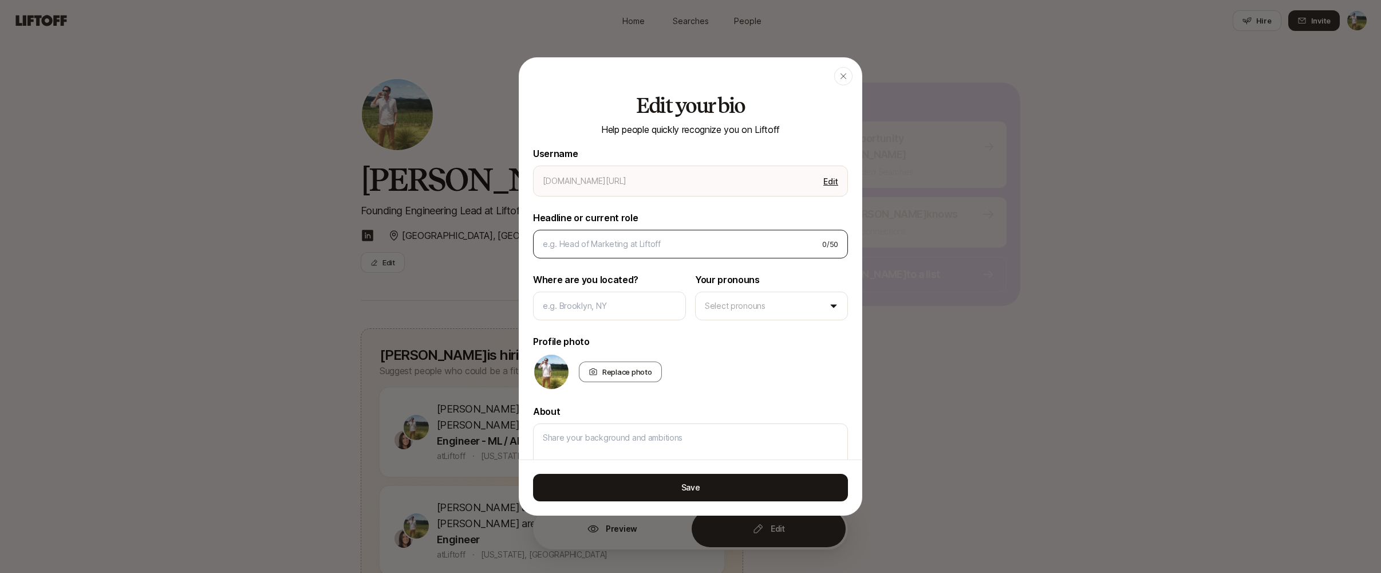
type input "[PERSON_NAME]"
type input "Founding Engineering Lead at Liftoff"
type input "[GEOGRAPHIC_DATA], [GEOGRAPHIC_DATA]"
type textarea "Strong full-stack product engineer and people manager with extensive experience…"
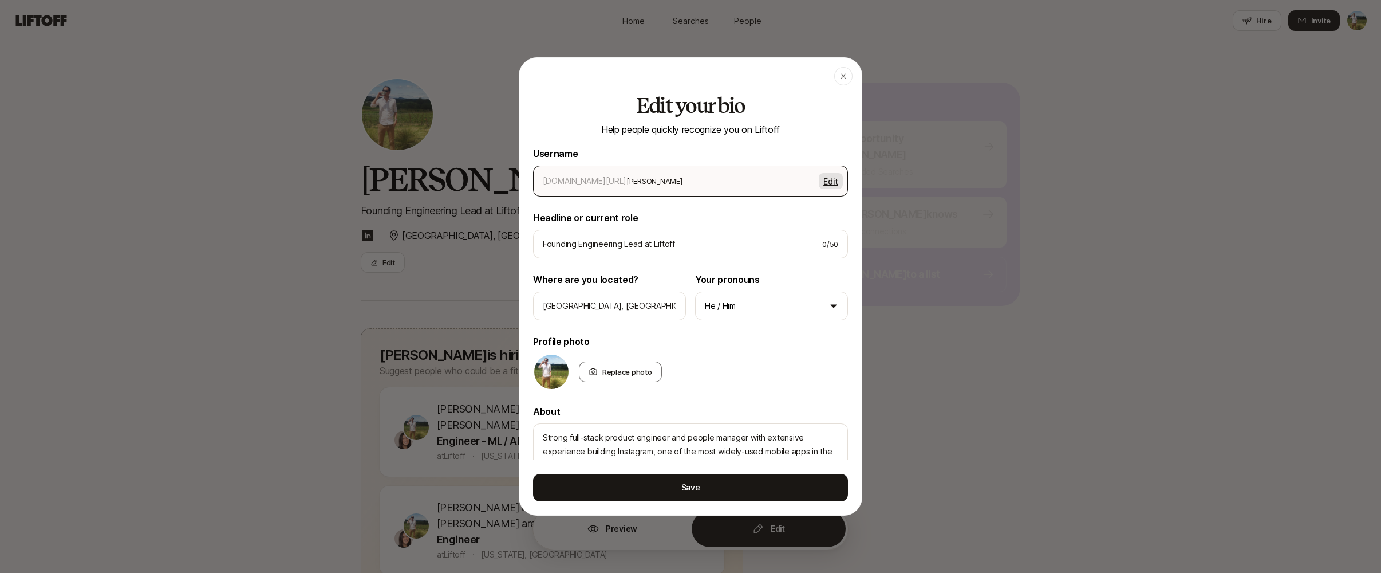
click at [834, 178] on button "Edit" at bounding box center [831, 181] width 24 height 16
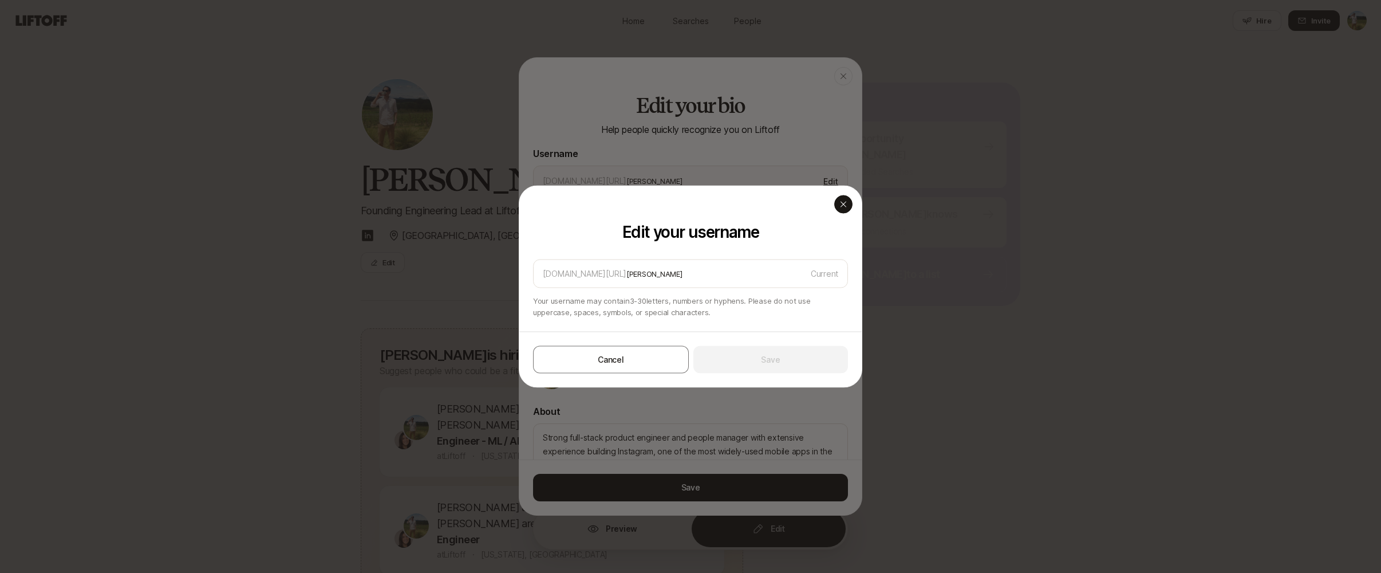
click at [844, 199] on div "button" at bounding box center [843, 204] width 18 height 18
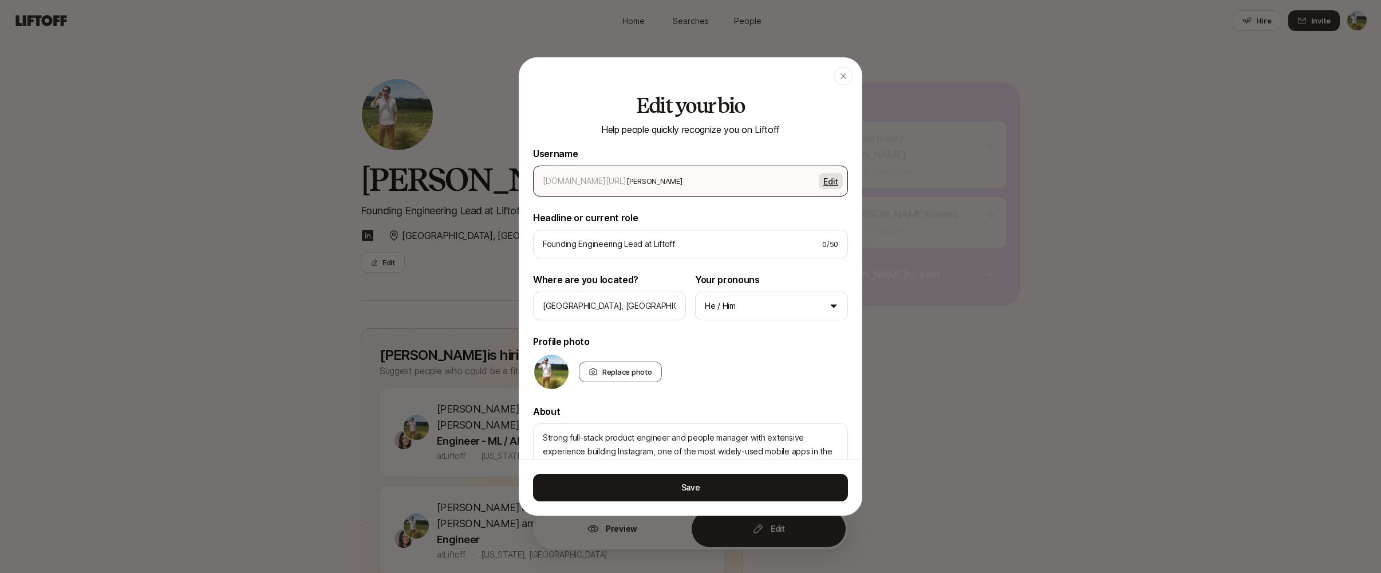
click at [831, 180] on button "Edit" at bounding box center [831, 181] width 24 height 16
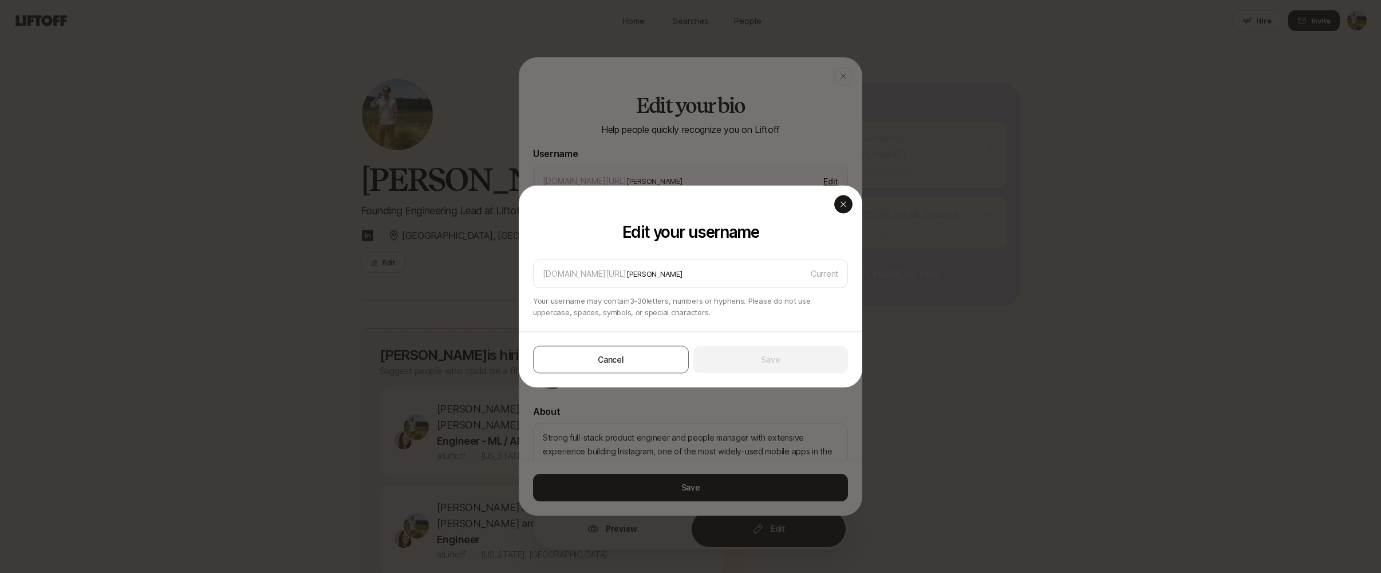
click at [841, 209] on div "button" at bounding box center [843, 204] width 18 height 18
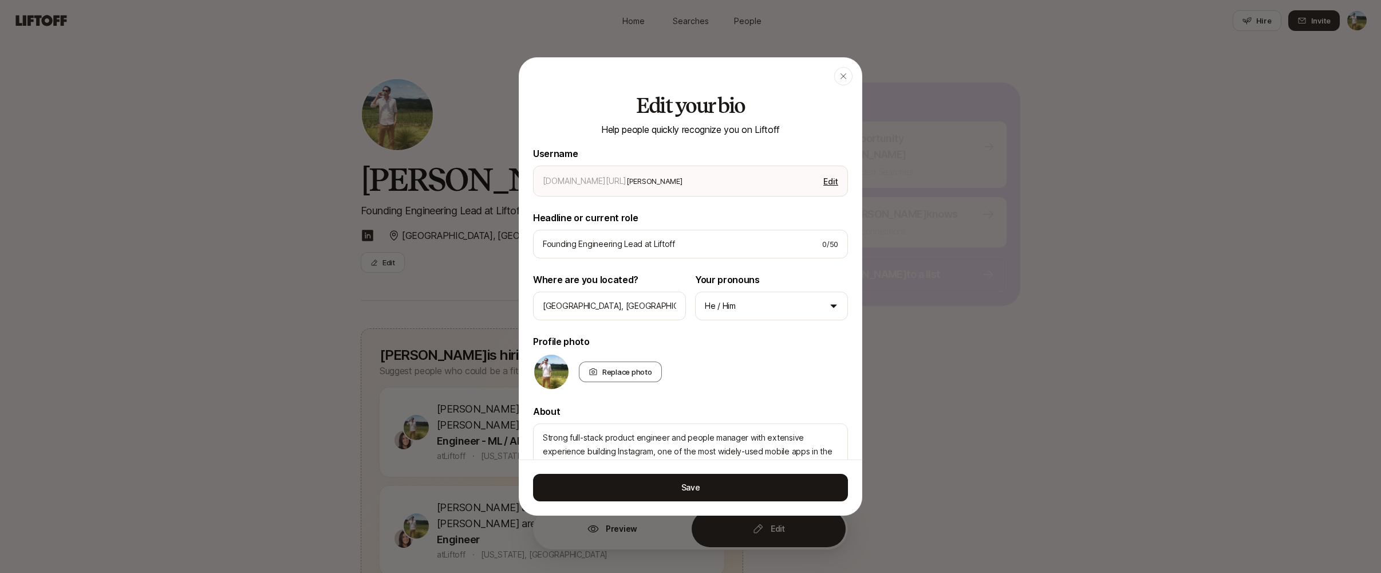
click at [715, 149] on p "Username" at bounding box center [690, 153] width 315 height 15
click at [952, 141] on div at bounding box center [690, 286] width 1381 height 573
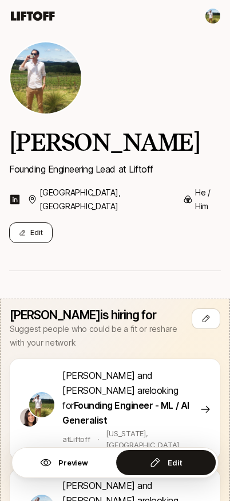
click at [38, 222] on button "Edit" at bounding box center [31, 232] width 44 height 21
type textarea "x"
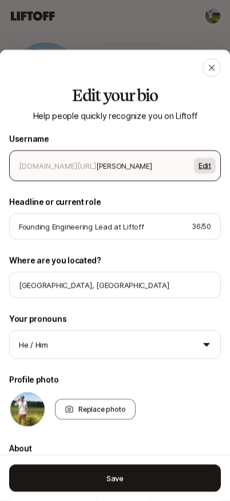
click at [196, 168] on button "Edit" at bounding box center [205, 165] width 22 height 16
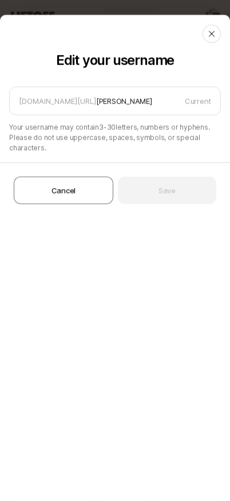
click at [180, 12] on div at bounding box center [115, 250] width 230 height 501
click at [207, 19] on header at bounding box center [115, 30] width 230 height 25
click at [210, 11] on div at bounding box center [115, 250] width 230 height 501
